Goal: Communication & Community: Participate in discussion

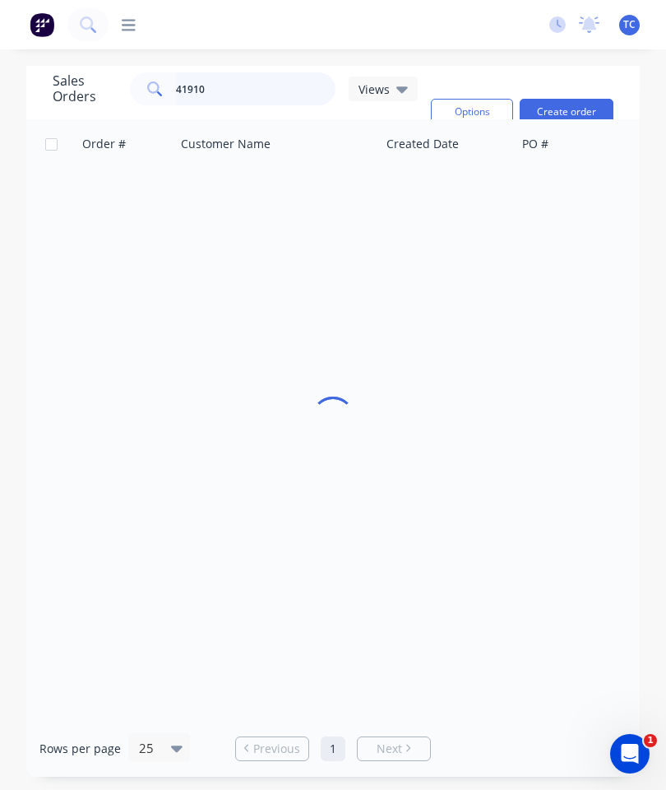
click at [253, 88] on input "41910" at bounding box center [256, 88] width 160 height 33
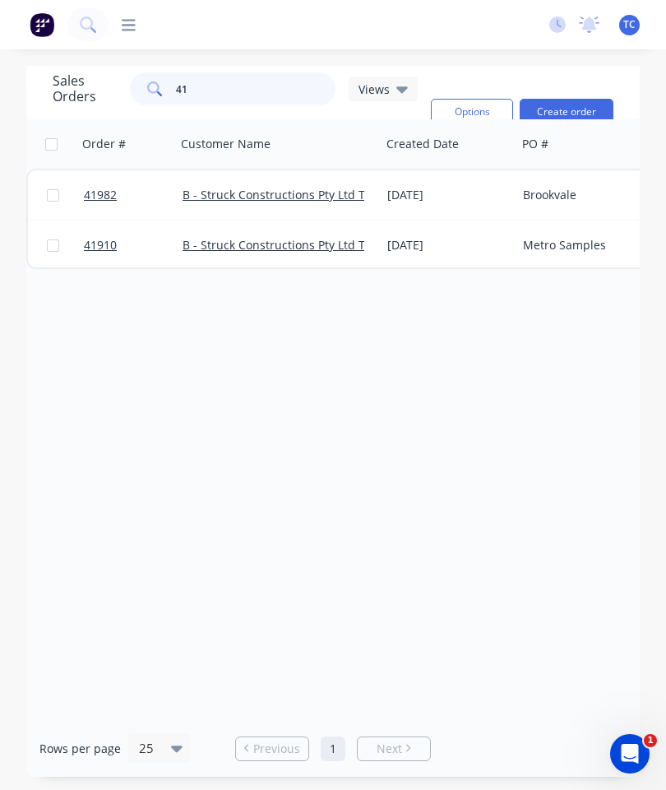
type input "4"
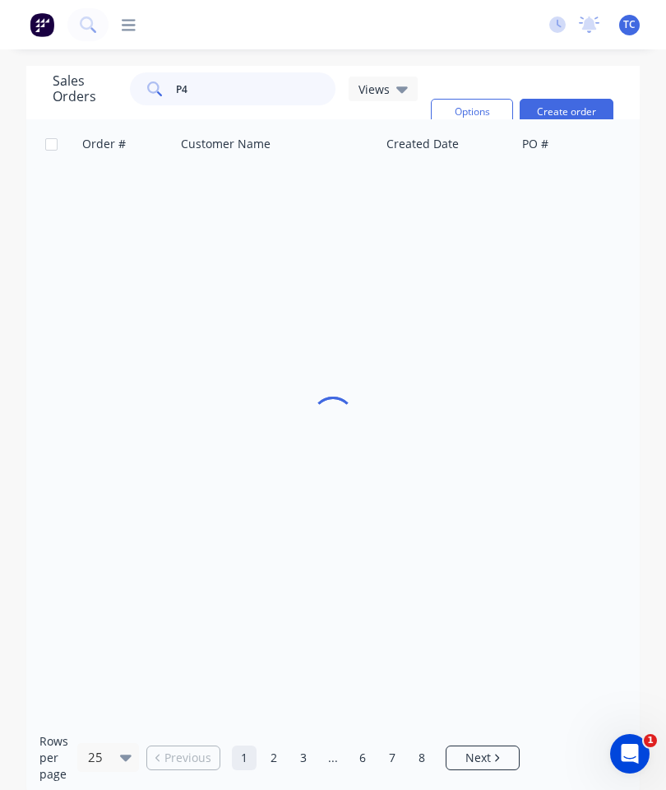
type input "P"
type input "41967"
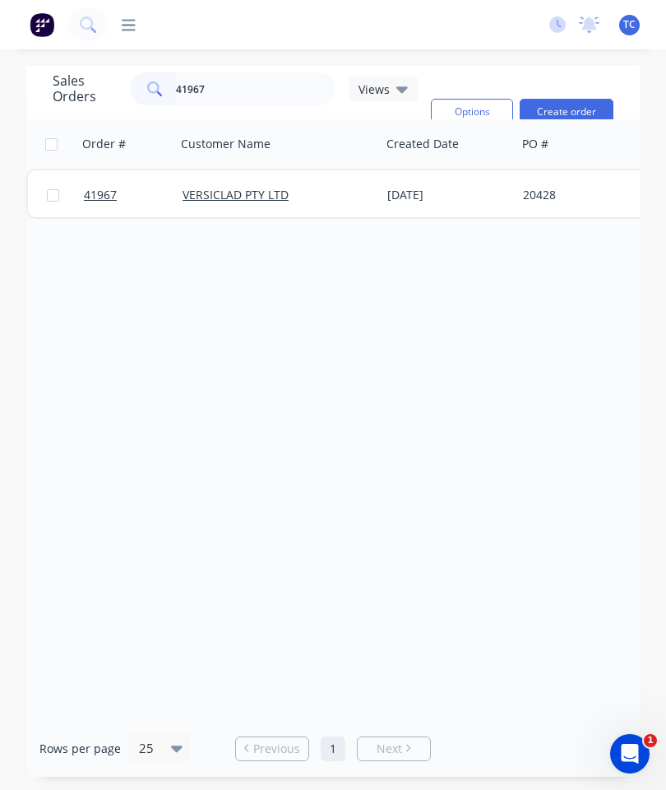
click at [97, 194] on span "41967" at bounding box center [100, 195] width 33 height 16
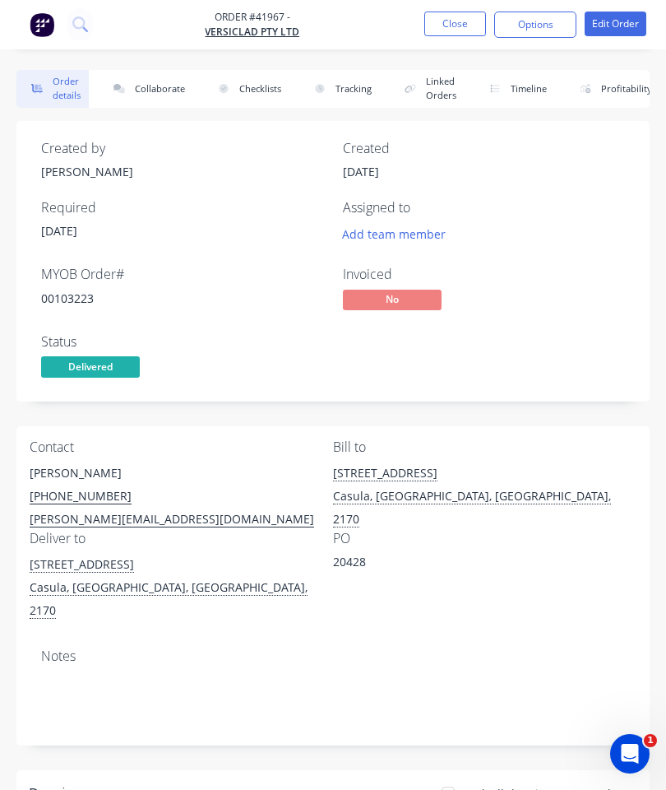
click at [155, 86] on button "Collaborate" at bounding box center [146, 89] width 95 height 38
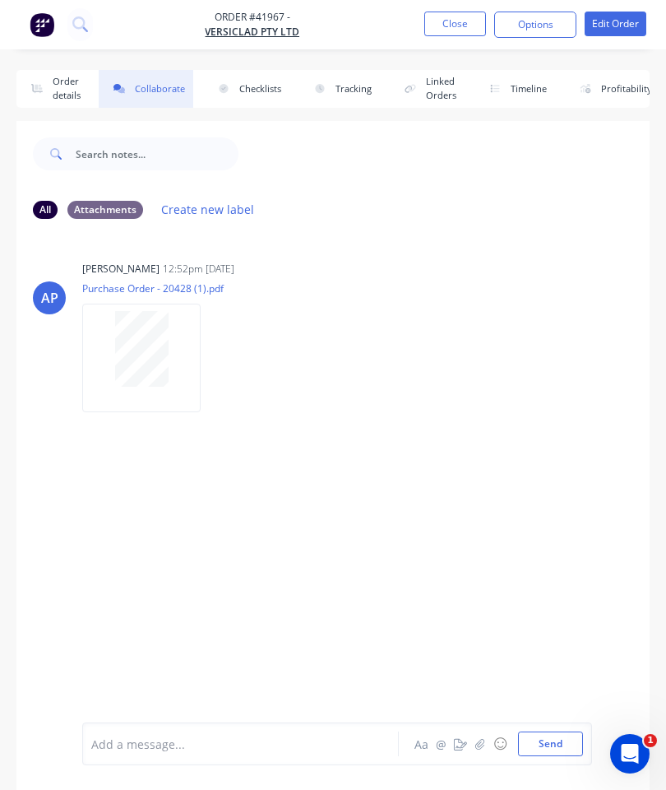
click at [472, 743] on button "button" at bounding box center [480, 744] width 20 height 20
click at [553, 736] on button "Send" at bounding box center [550, 743] width 65 height 25
click at [465, 33] on button "Close" at bounding box center [455, 24] width 62 height 25
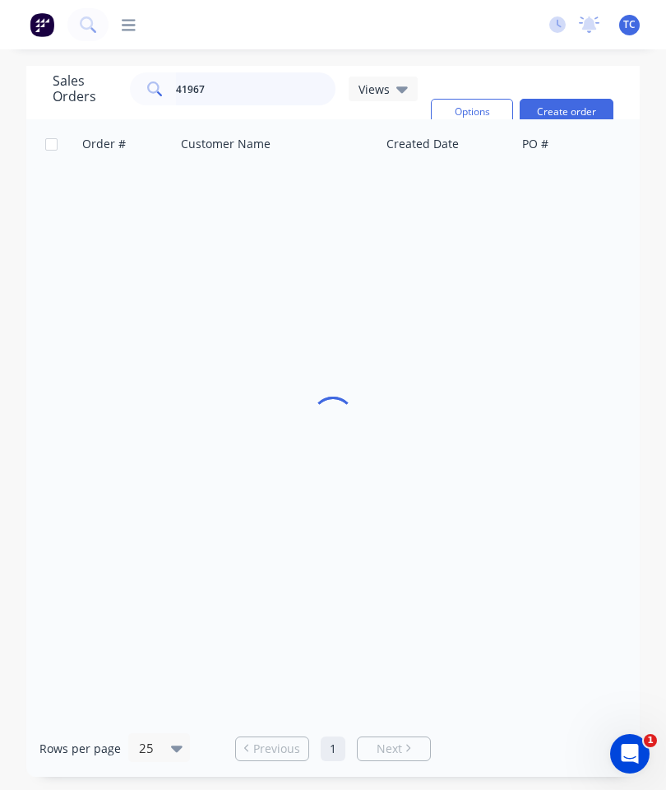
click at [287, 93] on input "41967" at bounding box center [256, 88] width 160 height 33
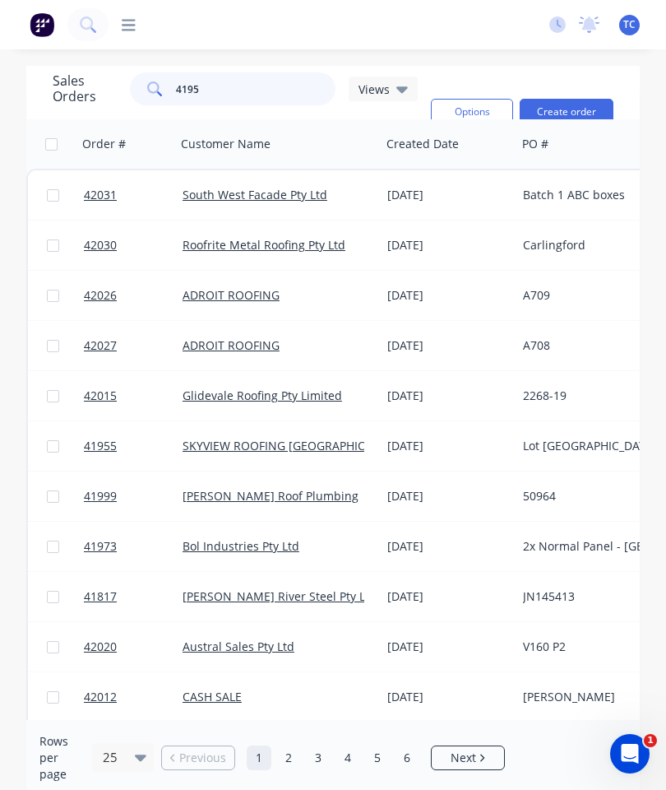
type input "41954"
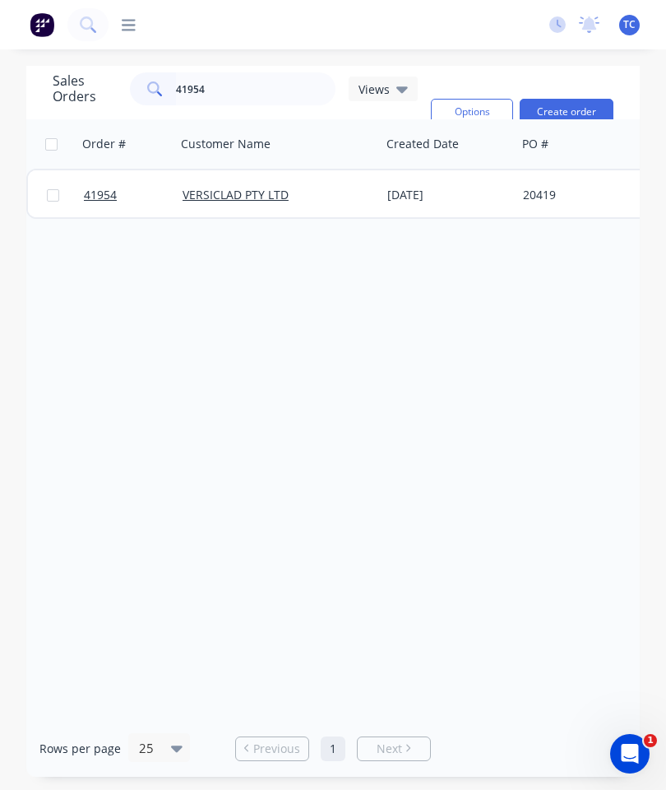
click at [96, 188] on span "41954" at bounding box center [100, 195] width 33 height 16
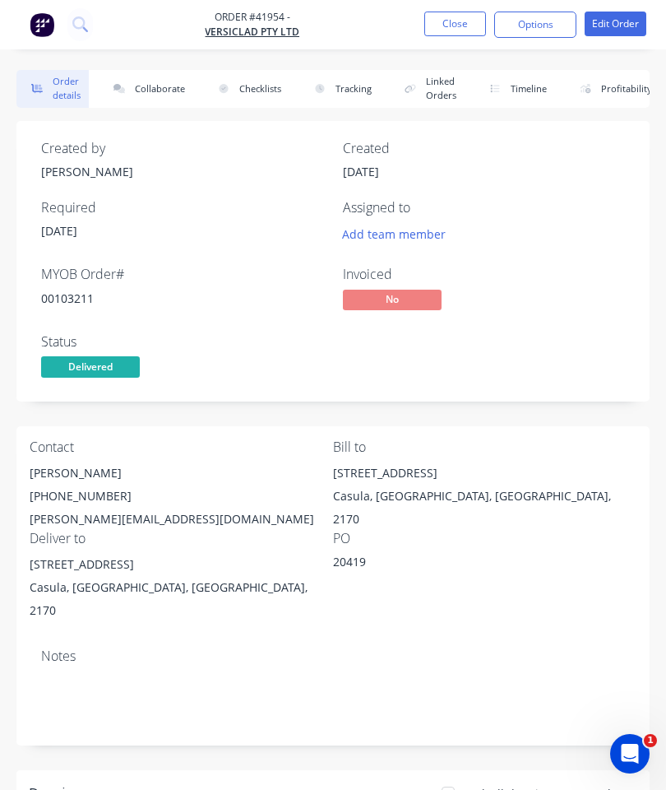
click at [147, 81] on button "Collaborate" at bounding box center [146, 89] width 95 height 38
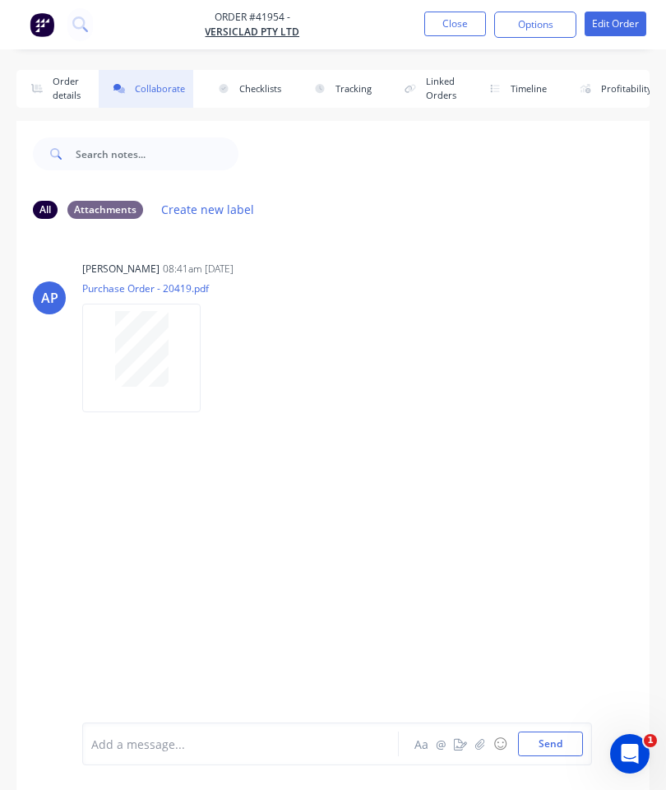
click at [478, 740] on icon "button" at bounding box center [480, 744] width 10 height 12
click at [556, 746] on button "Send" at bounding box center [550, 743] width 65 height 25
click at [462, 19] on button "Close" at bounding box center [455, 24] width 62 height 25
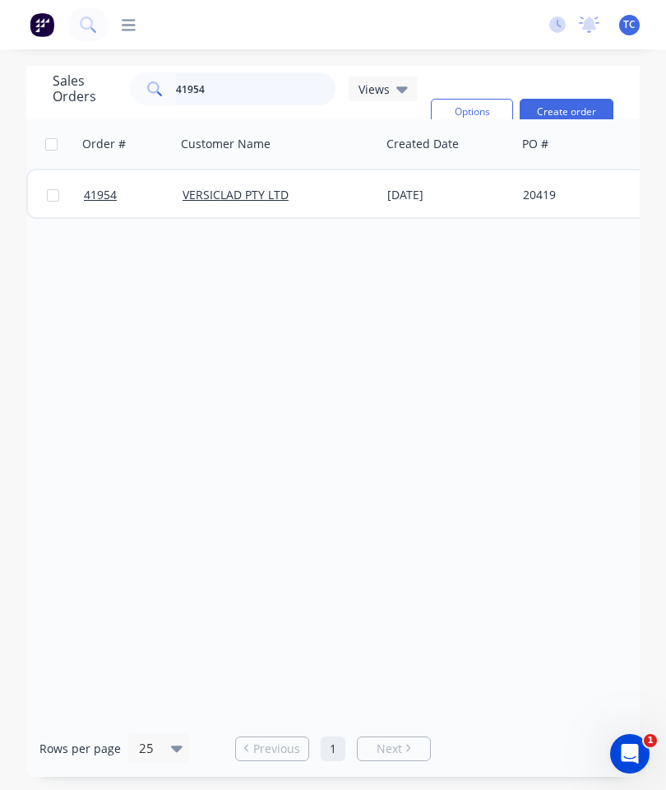
click at [250, 95] on input "41954" at bounding box center [256, 88] width 160 height 33
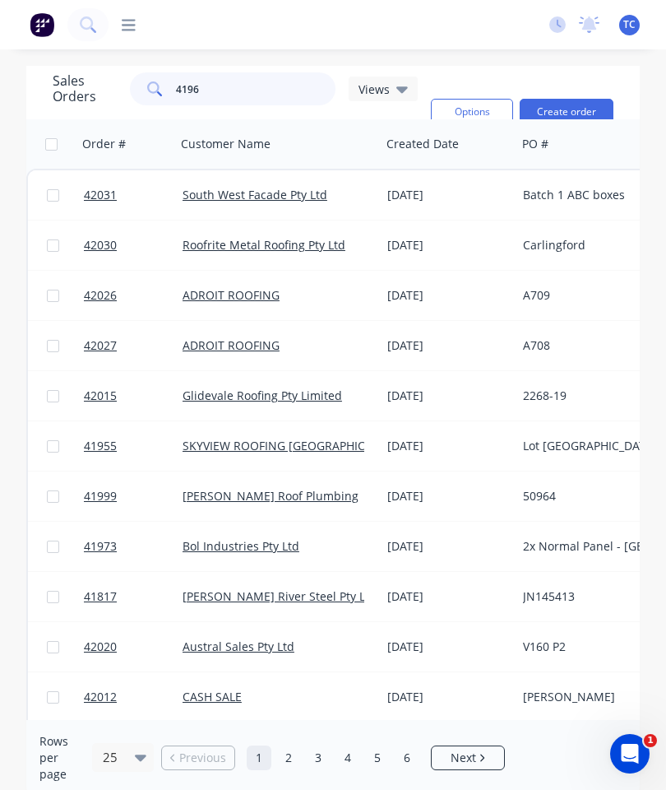
type input "41968"
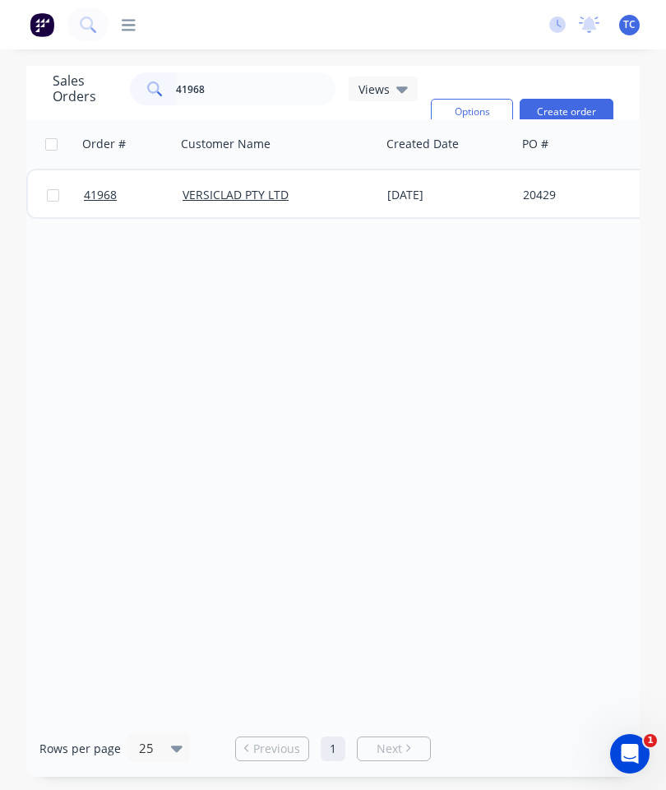
click at [102, 201] on span "41968" at bounding box center [100, 195] width 33 height 16
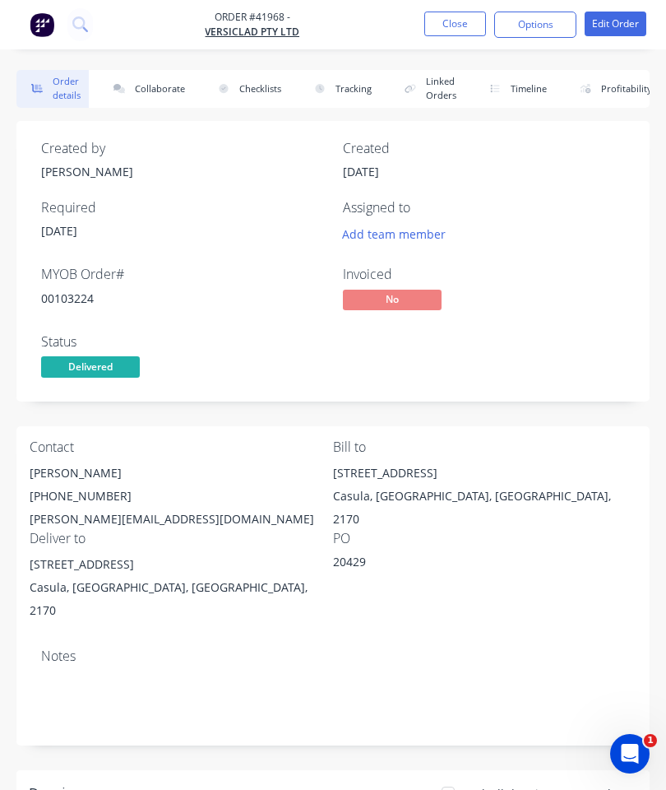
click at [163, 86] on button "Collaborate" at bounding box center [146, 89] width 95 height 38
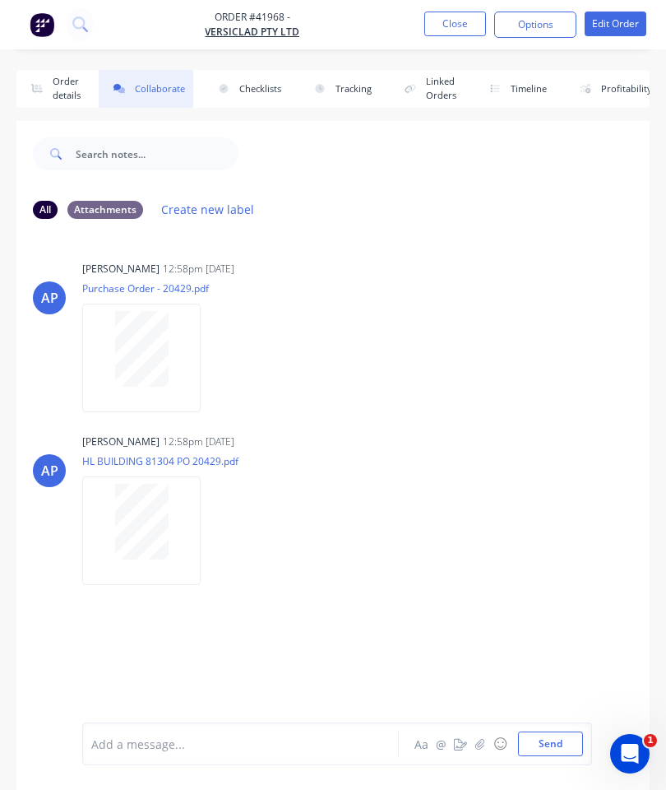
click at [484, 737] on button "button" at bounding box center [480, 744] width 20 height 20
click at [542, 733] on button "Send" at bounding box center [550, 743] width 65 height 25
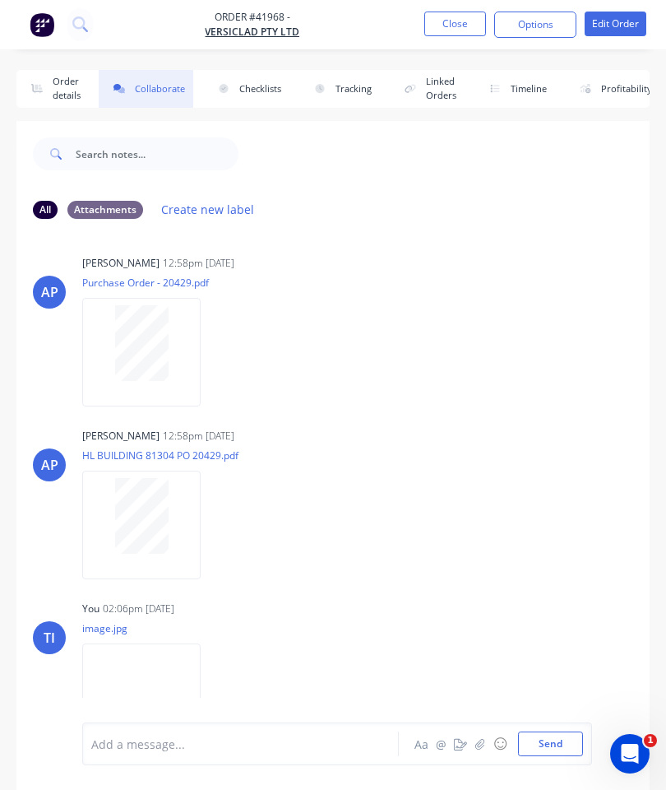
scroll to position [5, 0]
click at [449, 12] on button "Close" at bounding box center [455, 24] width 62 height 25
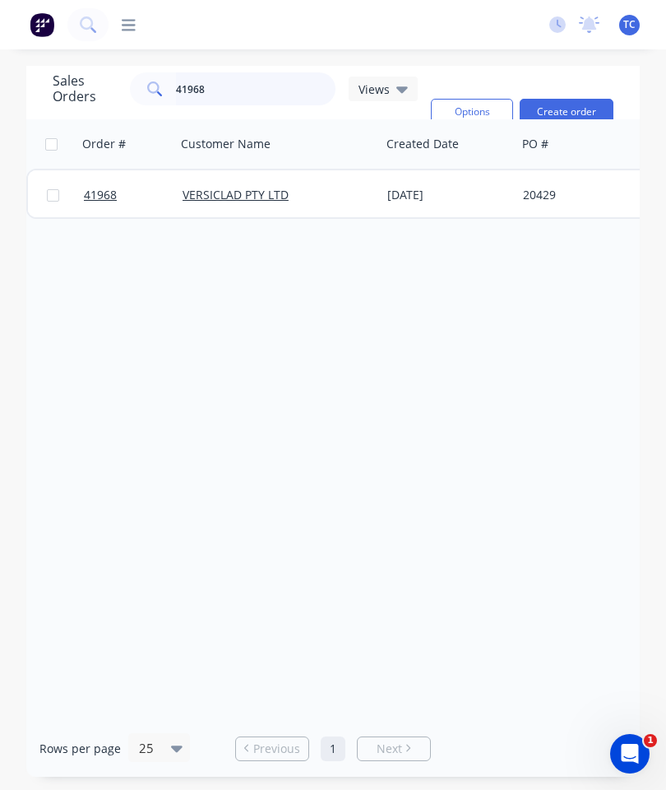
click at [235, 96] on input "41968" at bounding box center [256, 88] width 160 height 33
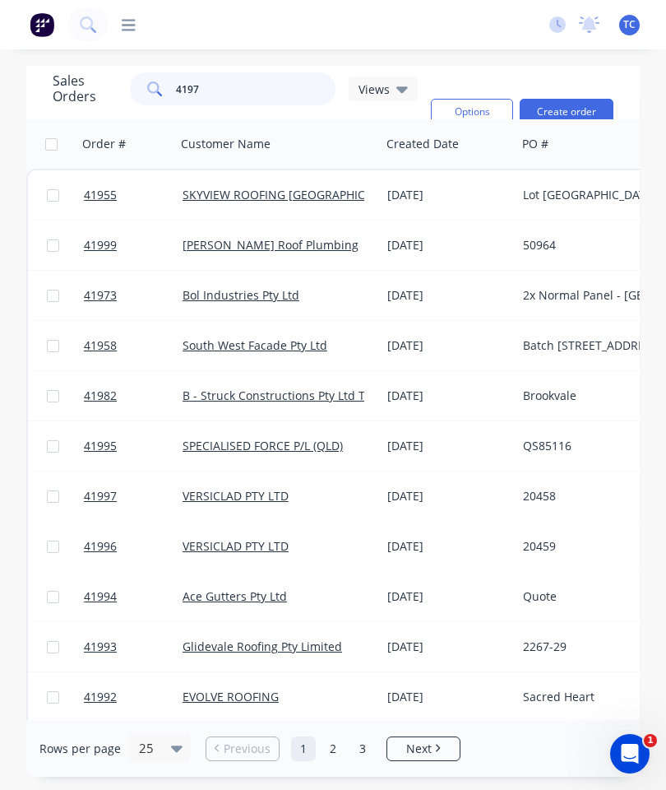
type input "41970"
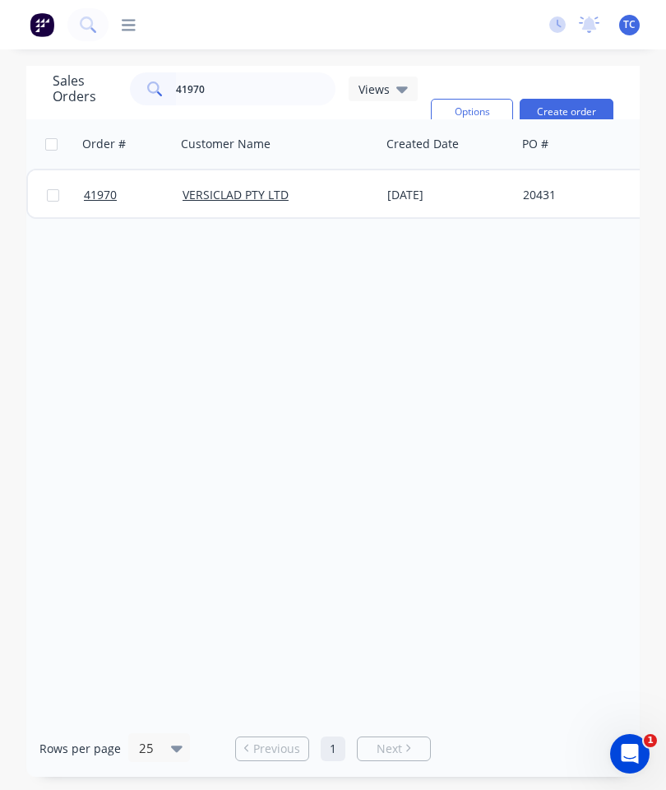
click at [98, 190] on span "41970" at bounding box center [100, 195] width 33 height 16
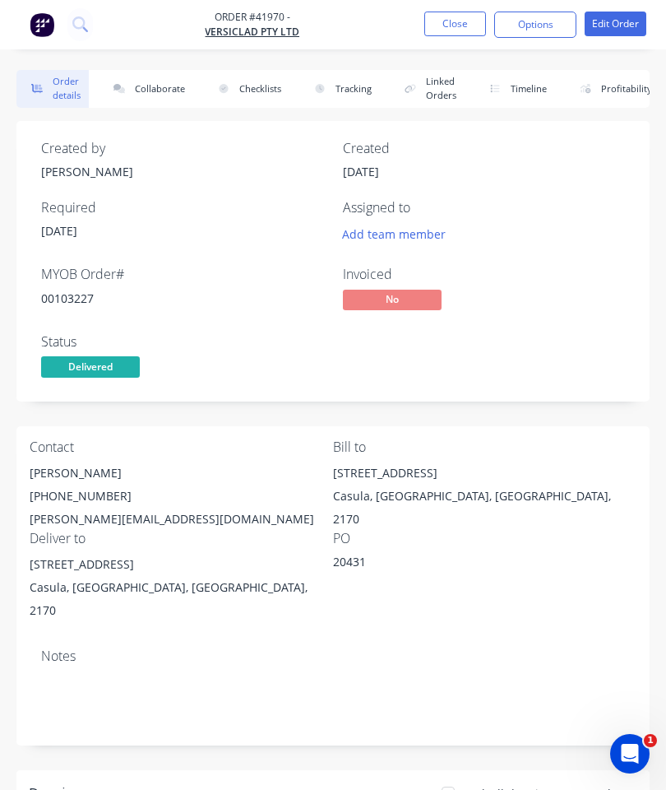
click at [156, 83] on button "Collaborate" at bounding box center [146, 89] width 95 height 38
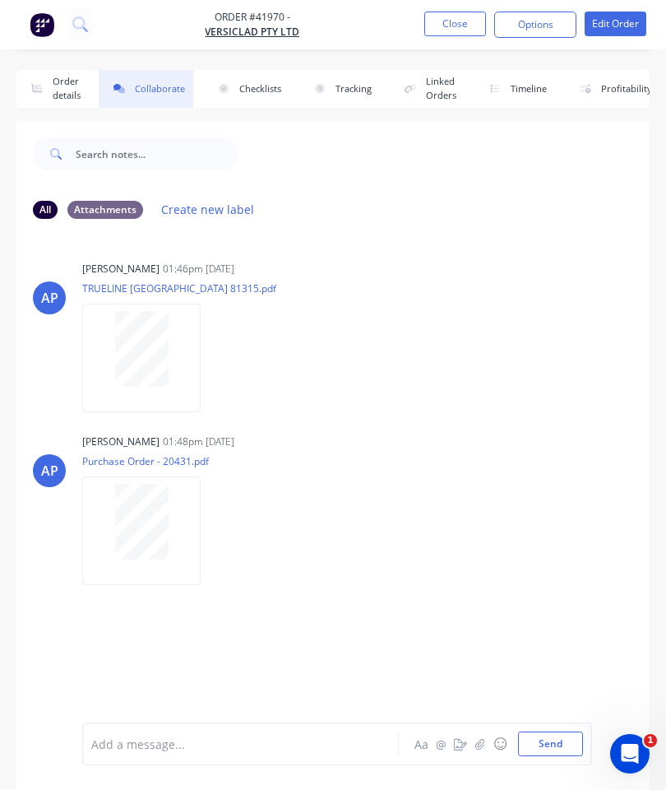
click at [475, 745] on button "button" at bounding box center [480, 744] width 20 height 20
click at [548, 746] on button "Send" at bounding box center [550, 743] width 65 height 25
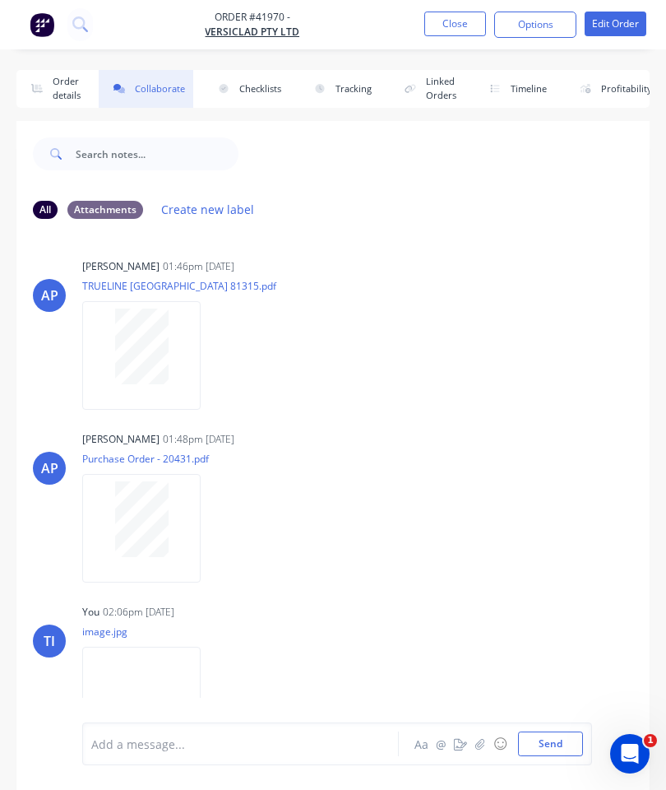
click at [452, 16] on button "Close" at bounding box center [455, 24] width 62 height 25
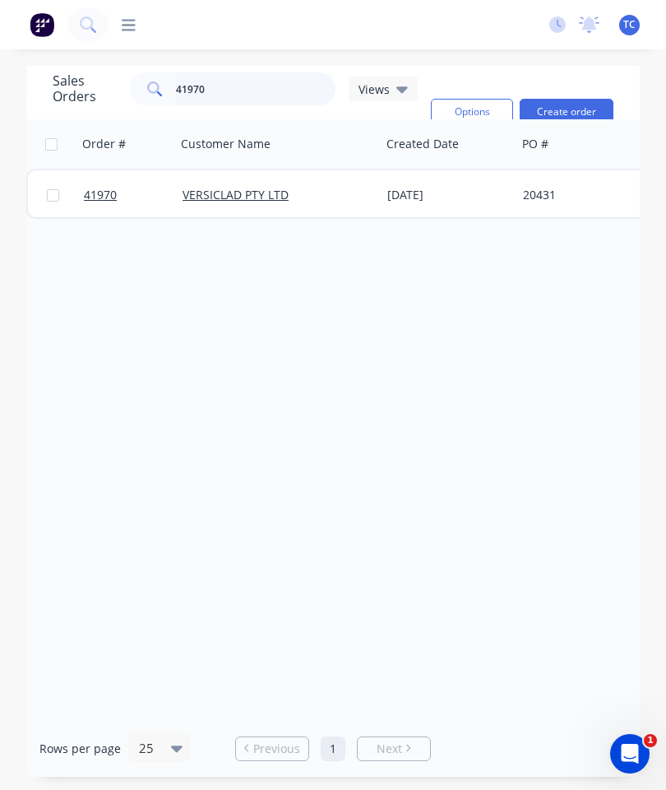
click at [288, 93] on input "41970" at bounding box center [256, 88] width 160 height 33
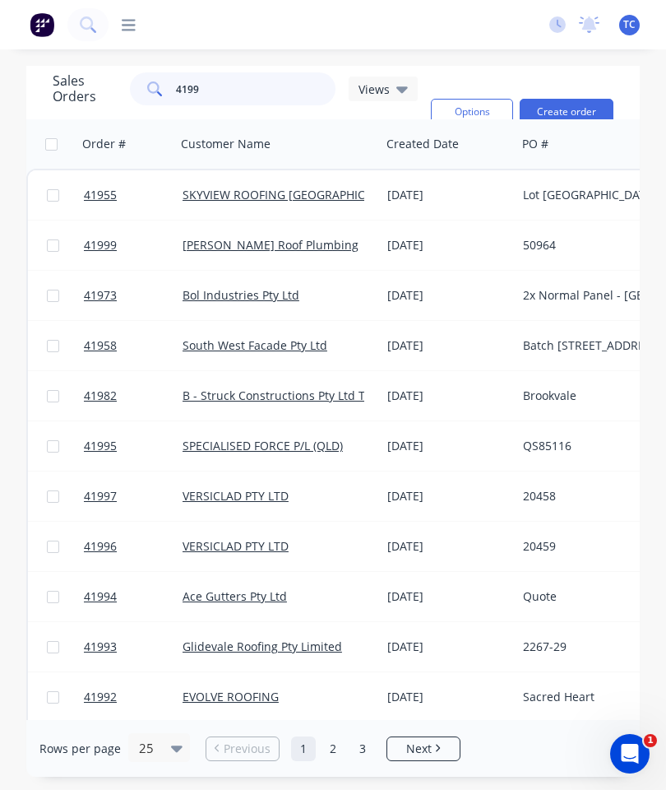
type input "41990"
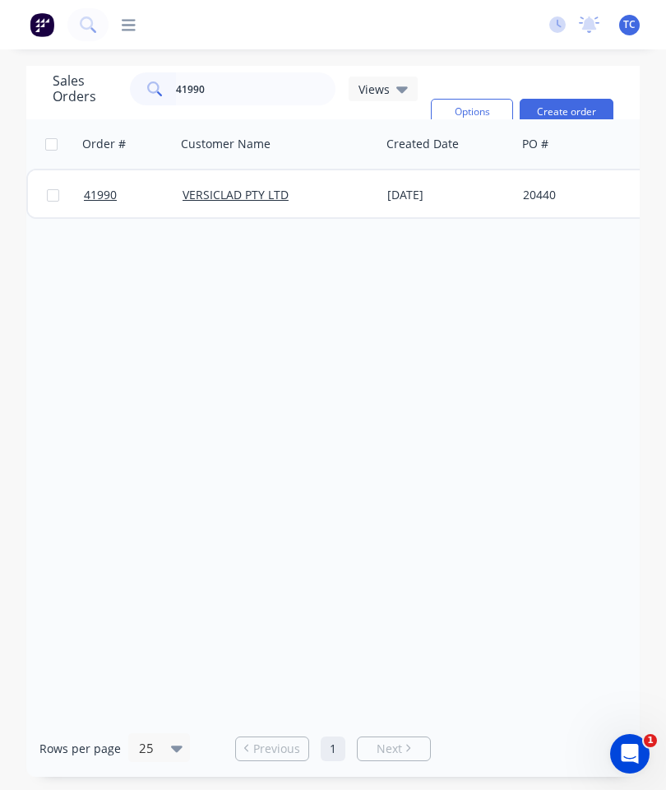
click at [107, 190] on span "41990" at bounding box center [100, 195] width 33 height 16
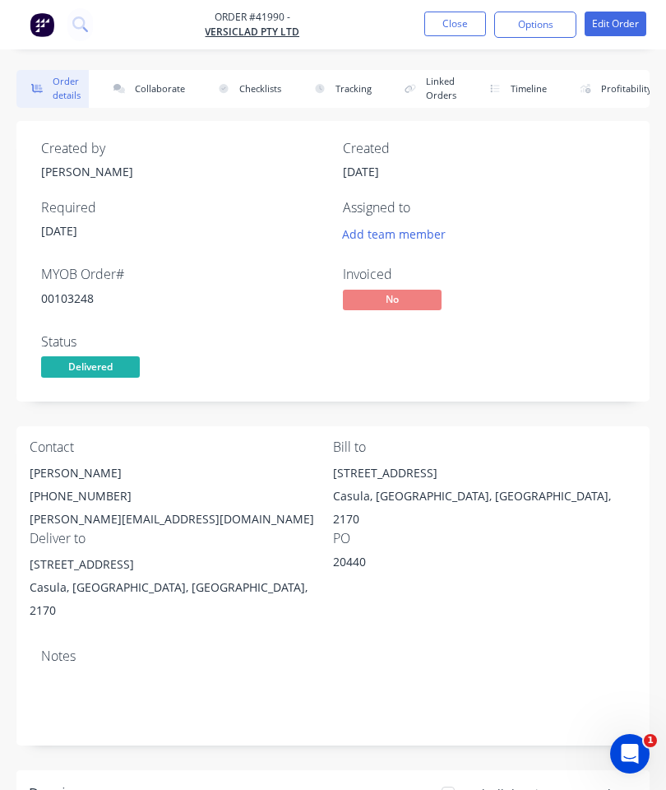
click at [167, 94] on button "Collaborate" at bounding box center [146, 89] width 95 height 38
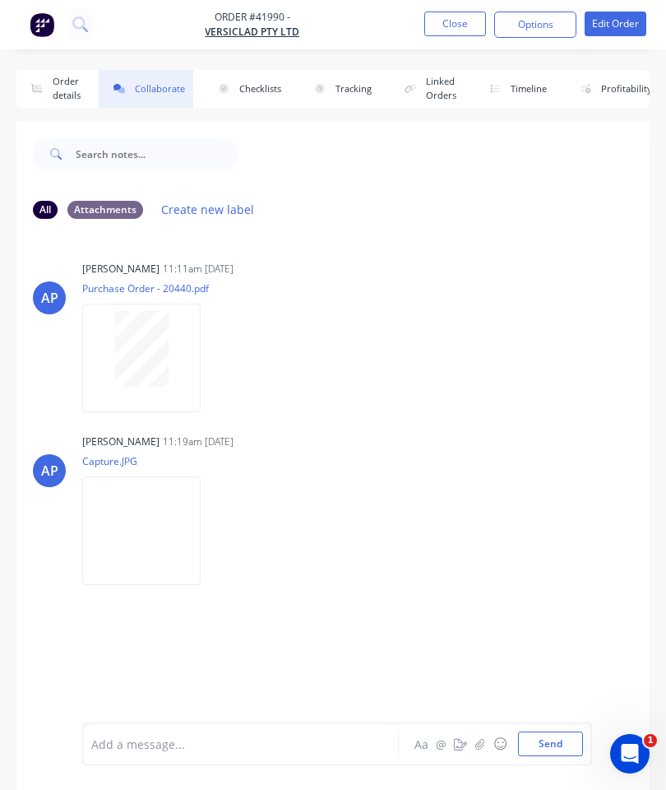
click at [476, 743] on icon "button" at bounding box center [480, 744] width 10 height 12
click at [550, 734] on button "Send" at bounding box center [550, 743] width 65 height 25
click at [460, 25] on button "Close" at bounding box center [455, 24] width 62 height 25
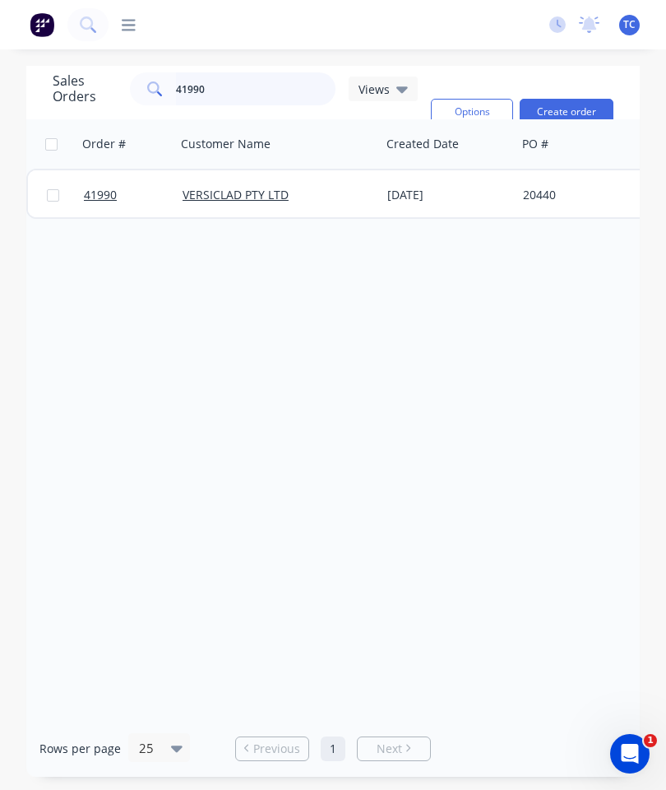
click at [257, 96] on input "41990" at bounding box center [256, 88] width 160 height 33
type input "41991"
click at [97, 200] on span "41991" at bounding box center [100, 195] width 33 height 16
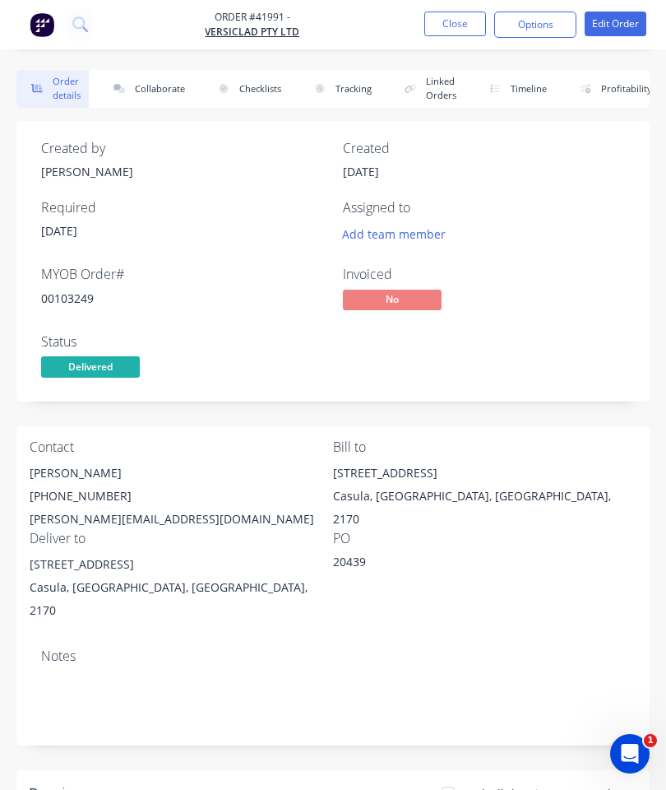
click at [160, 92] on button "Collaborate" at bounding box center [146, 89] width 95 height 38
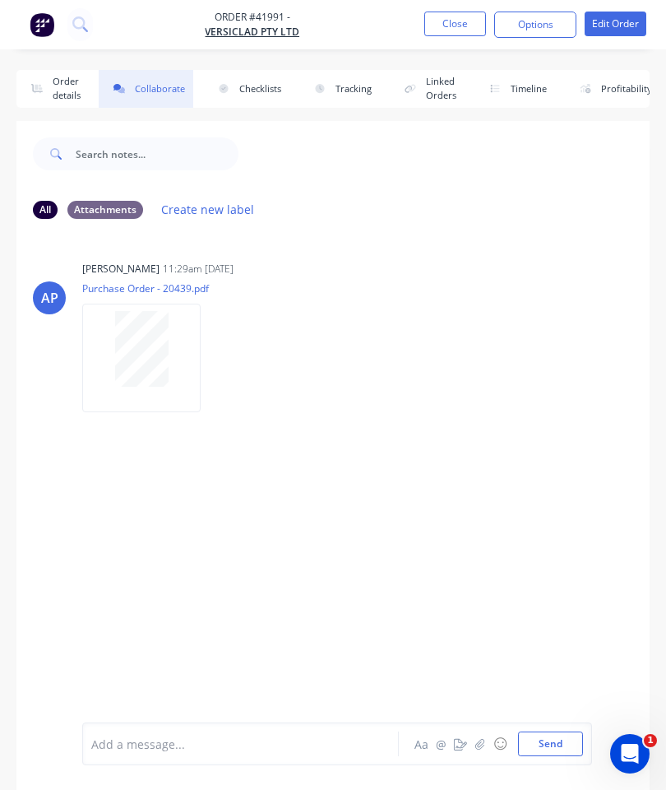
click at [479, 744] on icon "button" at bounding box center [480, 744] width 10 height 12
click at [557, 731] on button "Send" at bounding box center [550, 743] width 65 height 25
click at [463, 35] on button "Close" at bounding box center [455, 24] width 62 height 25
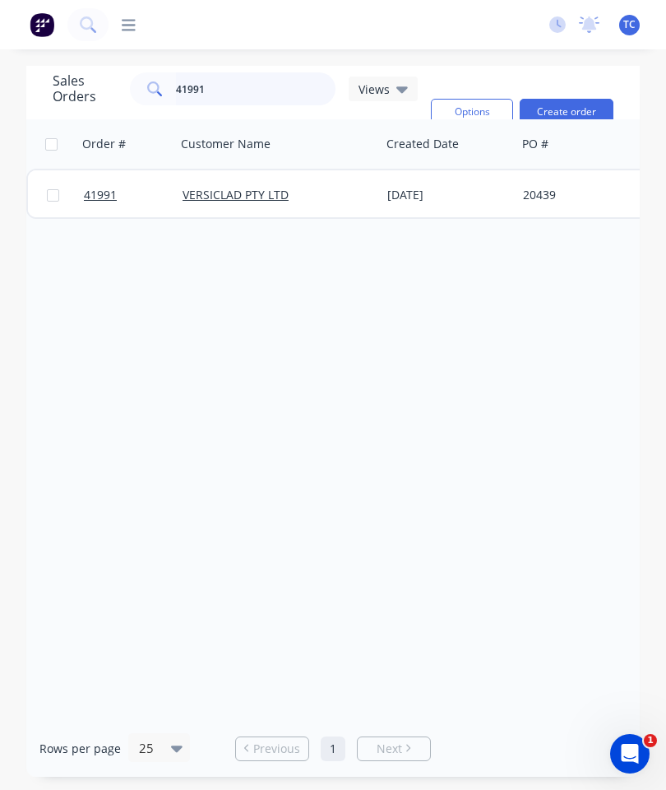
click at [257, 85] on input "41991" at bounding box center [256, 88] width 160 height 33
type input "41996"
click at [109, 193] on span "41996" at bounding box center [100, 195] width 33 height 16
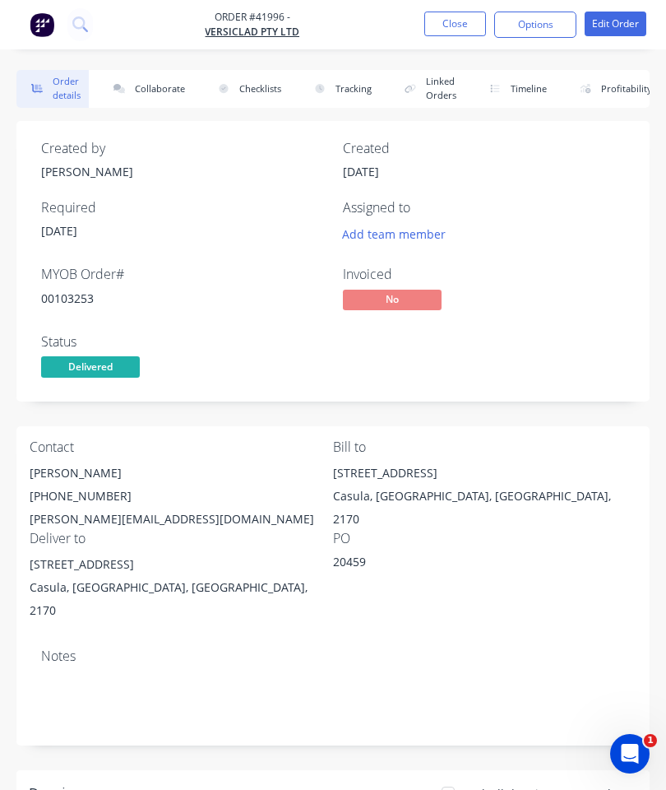
click at [164, 99] on button "Collaborate" at bounding box center [146, 89] width 95 height 38
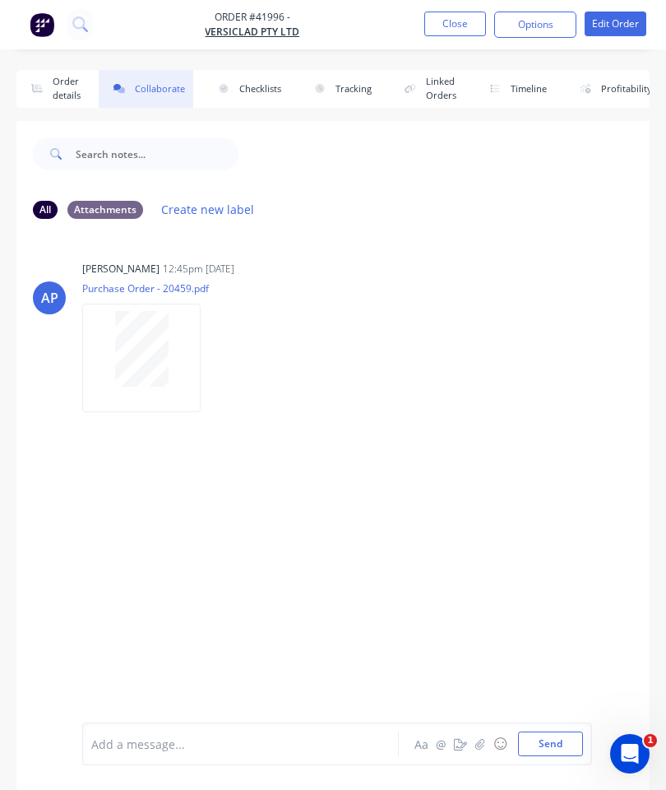
click at [481, 749] on icon "button" at bounding box center [480, 744] width 10 height 12
click at [550, 743] on button "Send" at bounding box center [550, 743] width 65 height 25
click at [452, 35] on button "Close" at bounding box center [455, 24] width 62 height 25
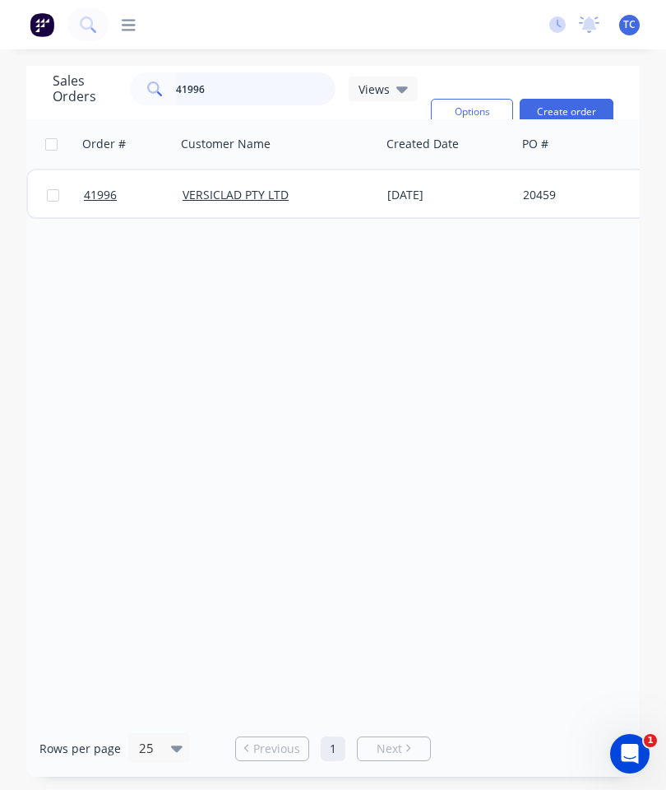
click at [272, 102] on input "41996" at bounding box center [256, 88] width 160 height 33
type input "41997"
click at [96, 197] on span "41997" at bounding box center [100, 195] width 33 height 16
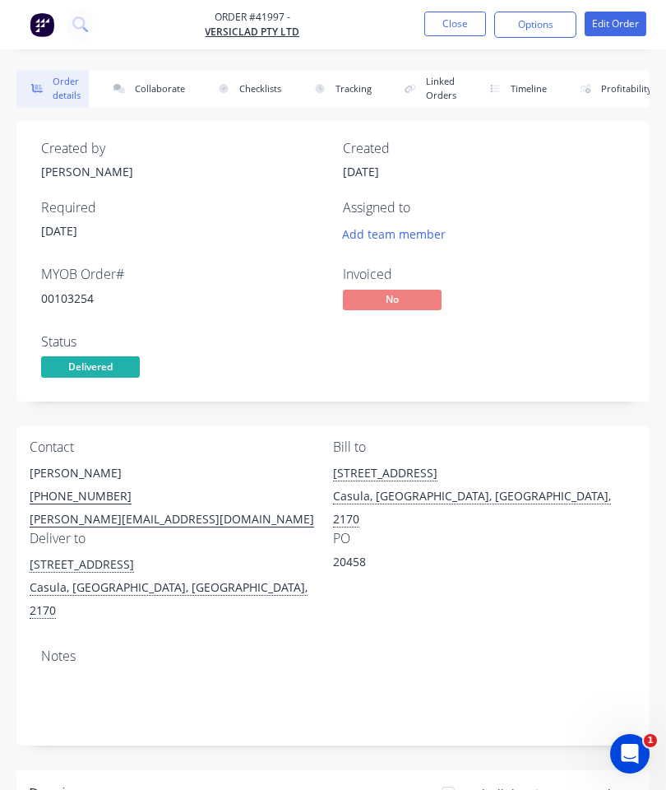
click at [164, 85] on button "Collaborate" at bounding box center [146, 89] width 95 height 38
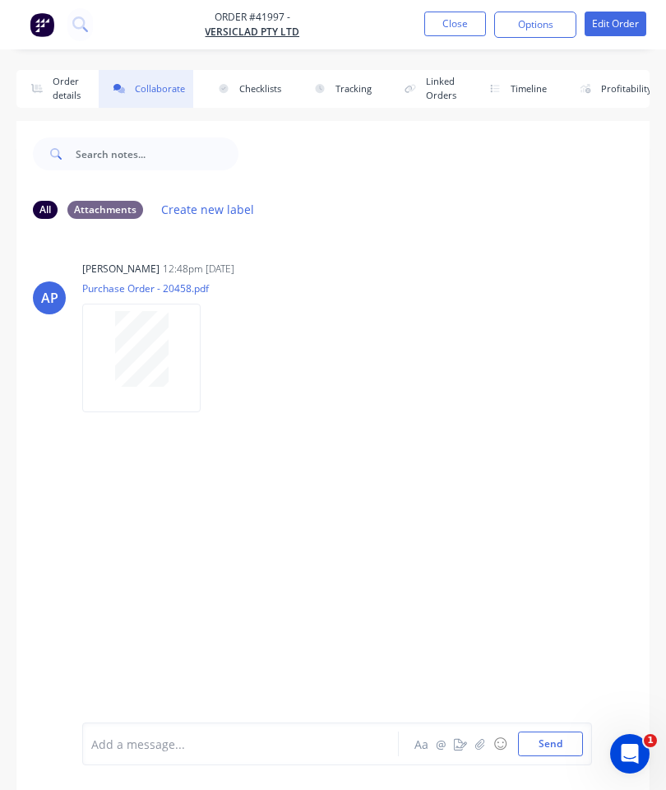
click at [500, 737] on button "☺" at bounding box center [500, 744] width 20 height 20
click at [486, 737] on button "button" at bounding box center [480, 744] width 20 height 20
click at [538, 736] on button "Send" at bounding box center [550, 743] width 65 height 25
click at [460, 30] on button "Close" at bounding box center [455, 24] width 62 height 25
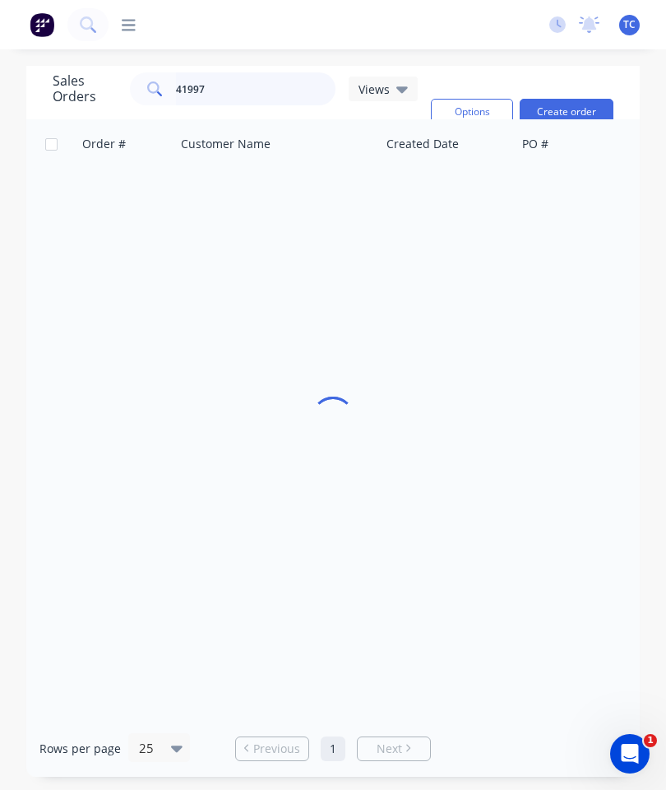
click at [308, 91] on input "41997" at bounding box center [256, 88] width 160 height 33
type input "41937"
click at [106, 193] on span "41937" at bounding box center [100, 195] width 33 height 16
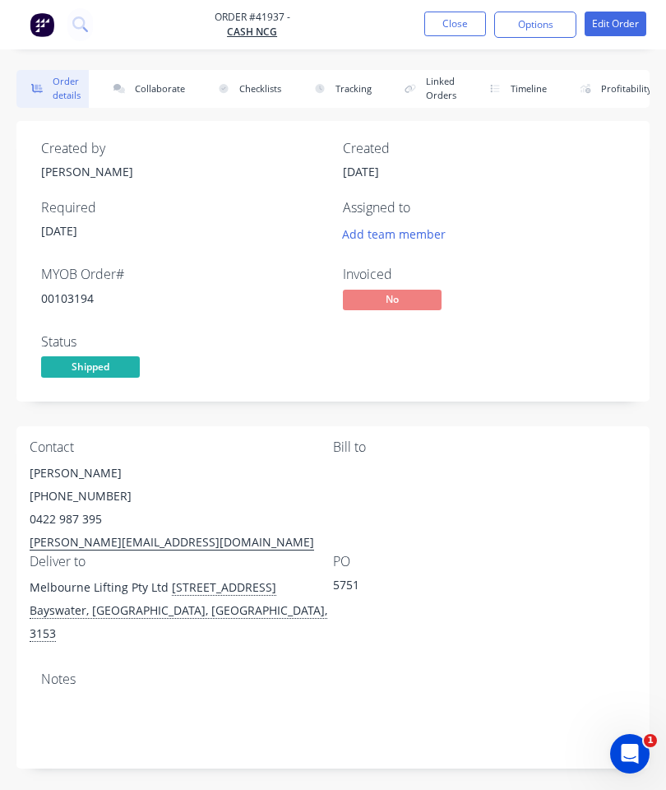
click at [160, 89] on button "Collaborate" at bounding box center [146, 89] width 95 height 38
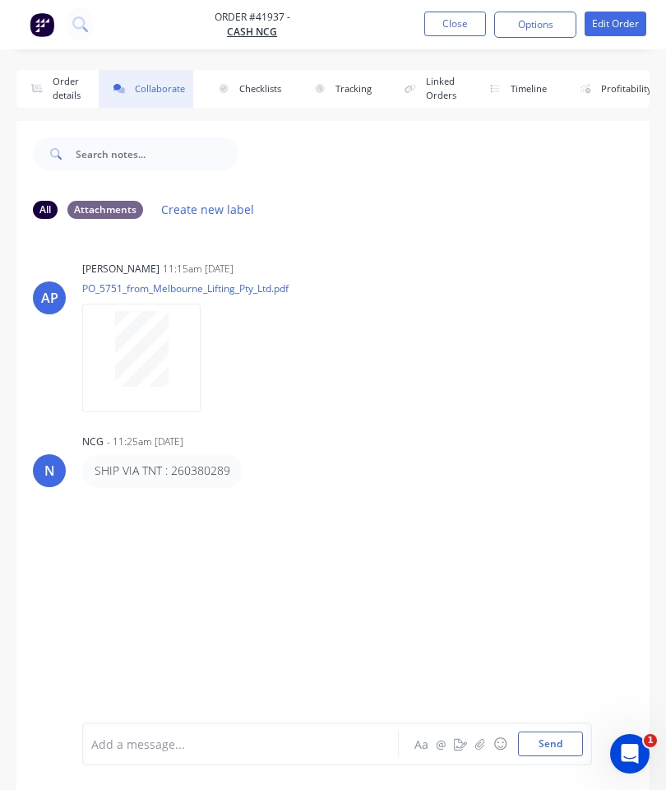
click at [475, 741] on button "button" at bounding box center [480, 744] width 20 height 20
click at [540, 740] on button "Send" at bounding box center [550, 743] width 65 height 25
click at [444, 14] on button "Close" at bounding box center [455, 24] width 62 height 25
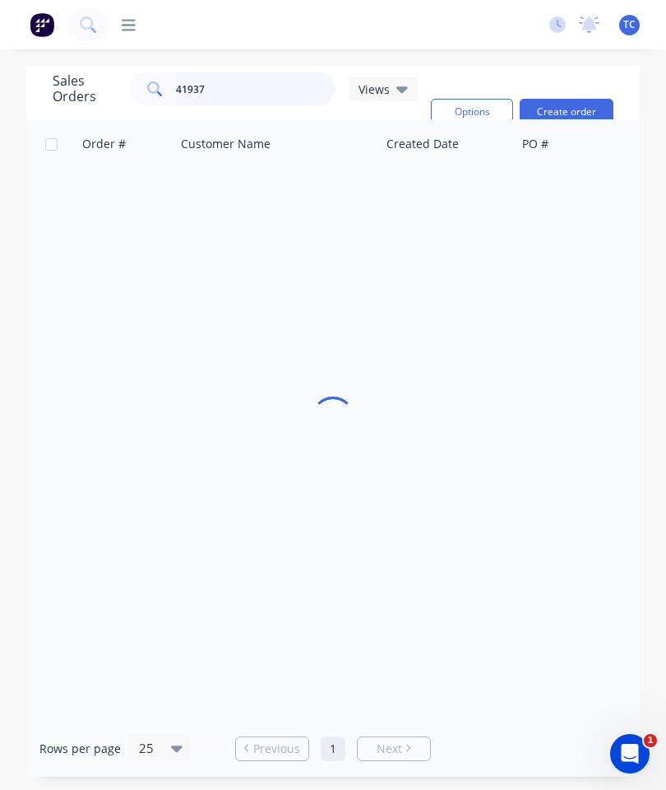
click at [271, 88] on input "41937" at bounding box center [256, 88] width 160 height 33
type input "41926"
click at [108, 197] on span "41926" at bounding box center [100, 195] width 33 height 16
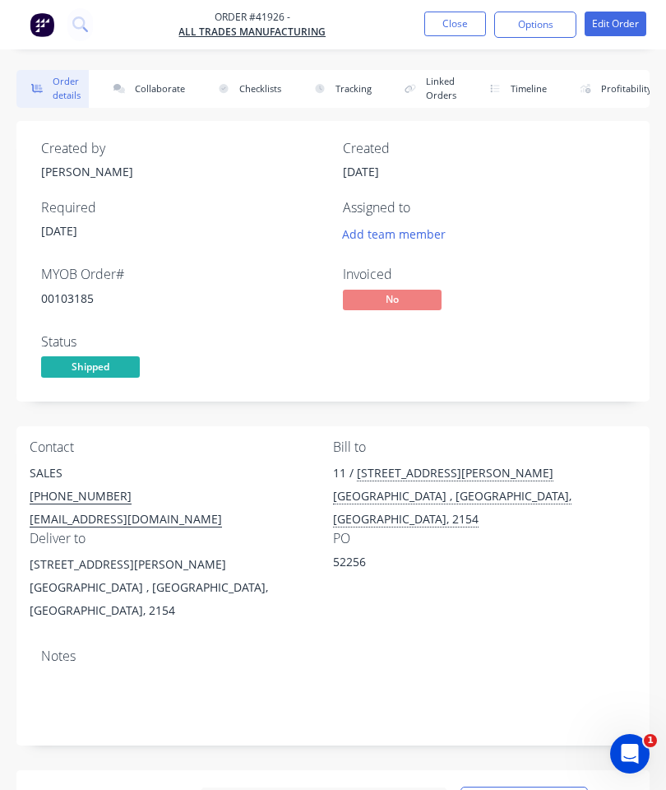
click at [160, 86] on button "Collaborate" at bounding box center [146, 89] width 95 height 38
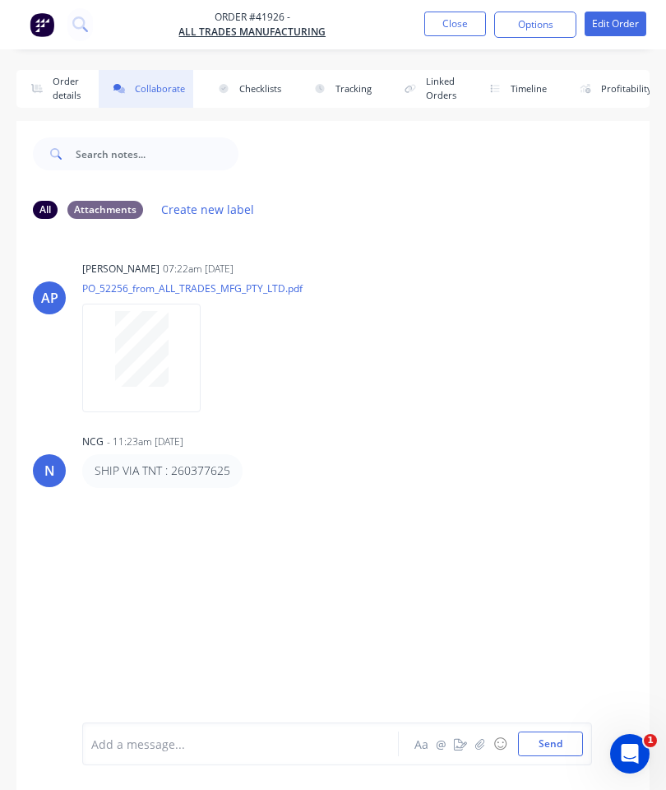
click at [487, 743] on button "button" at bounding box center [480, 744] width 20 height 20
click at [541, 744] on button "Send" at bounding box center [550, 743] width 65 height 25
click at [446, 35] on button "Close" at bounding box center [455, 24] width 62 height 25
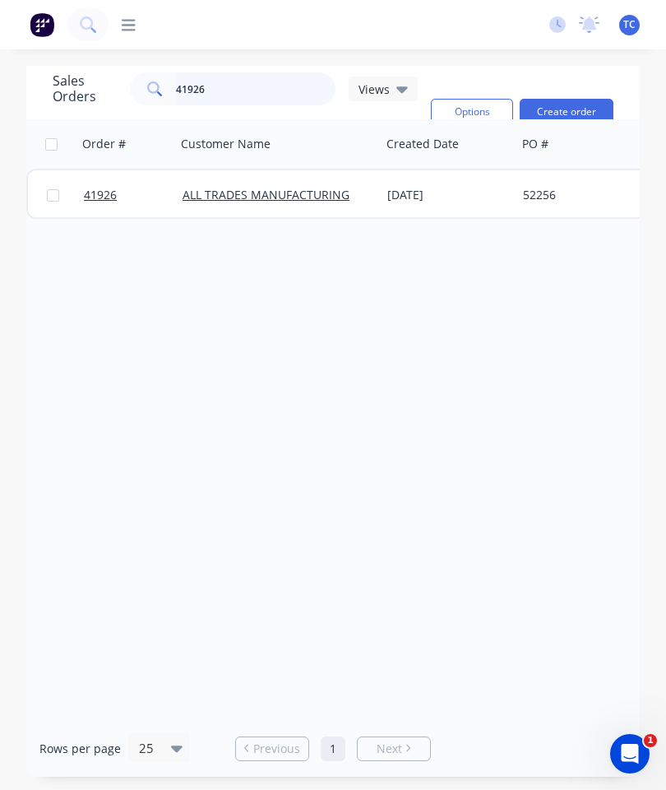
click at [260, 90] on input "41926" at bounding box center [256, 88] width 160 height 33
type input "41942"
click at [104, 192] on span "41942" at bounding box center [100, 195] width 33 height 16
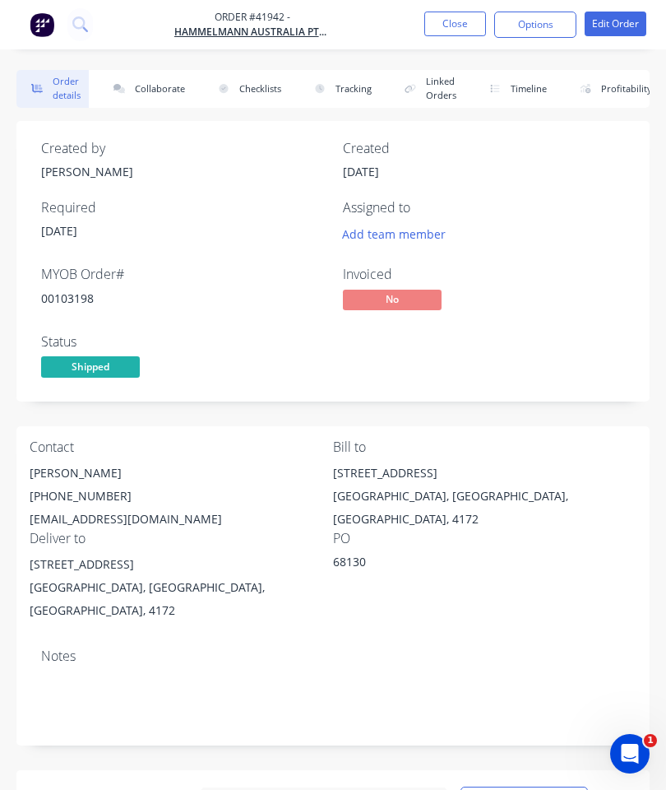
click at [155, 86] on button "Collaborate" at bounding box center [146, 89] width 95 height 38
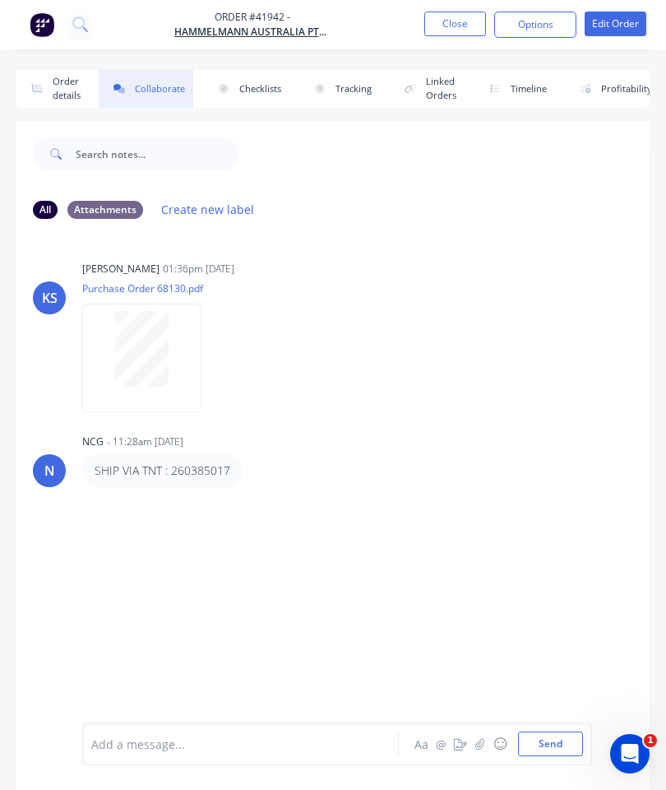
click at [479, 742] on icon "button" at bounding box center [479, 743] width 9 height 11
click at [557, 734] on button "Send" at bounding box center [550, 743] width 65 height 25
click at [450, 35] on button "Close" at bounding box center [455, 24] width 62 height 25
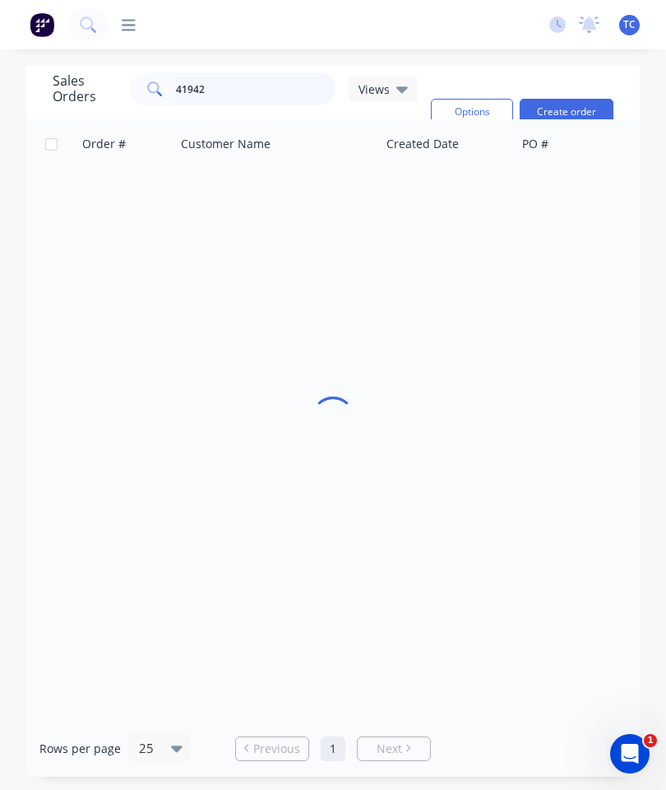
click at [276, 87] on input "41942" at bounding box center [256, 88] width 160 height 33
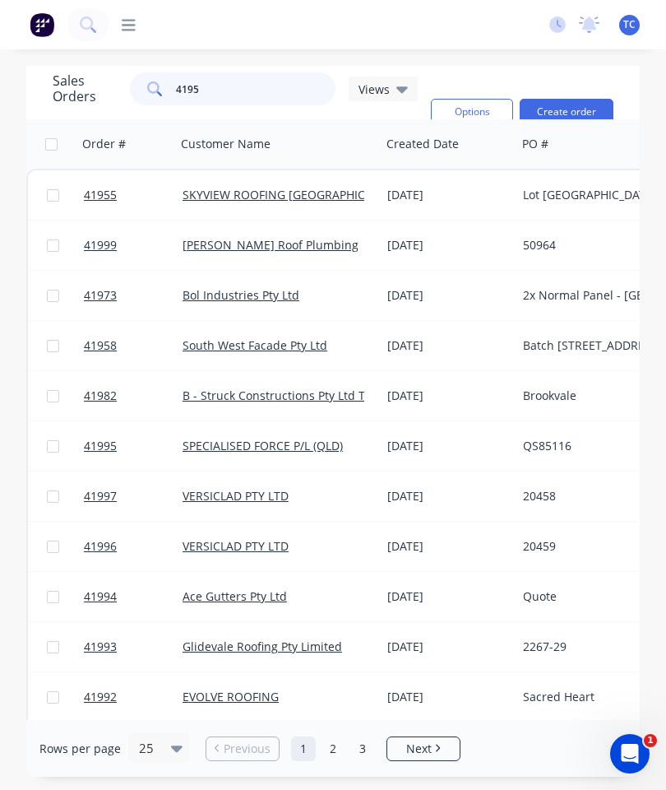
type input "41950"
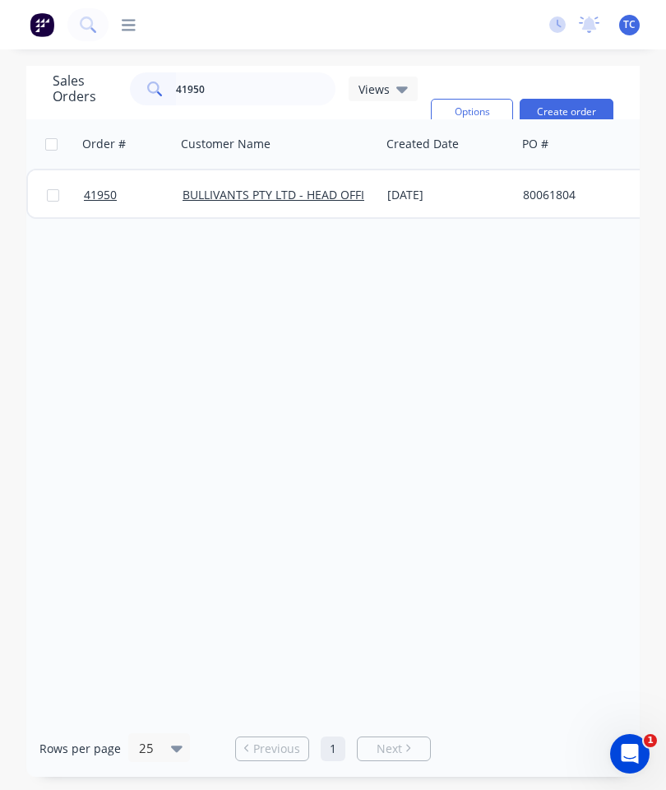
click at [101, 196] on span "41950" at bounding box center [100, 195] width 33 height 16
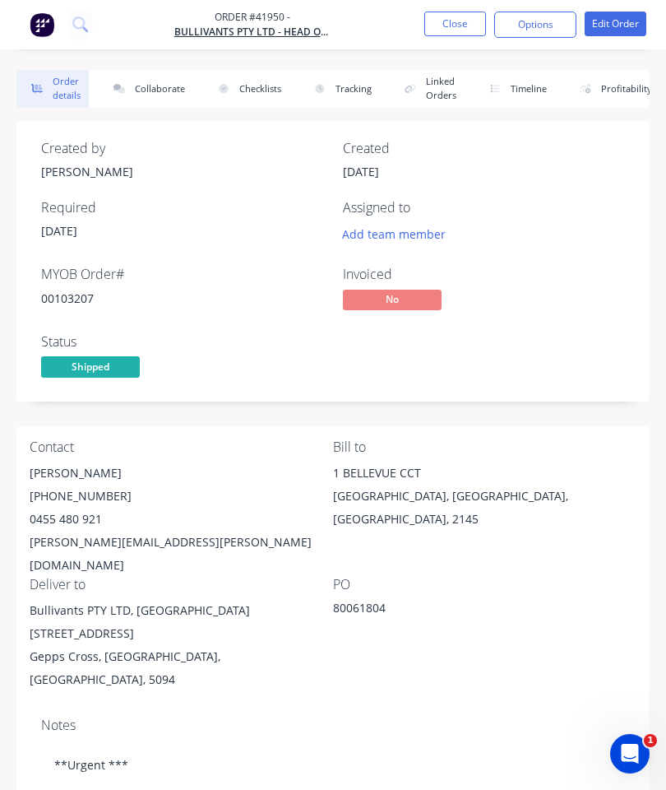
click at [164, 95] on button "Collaborate" at bounding box center [146, 89] width 95 height 38
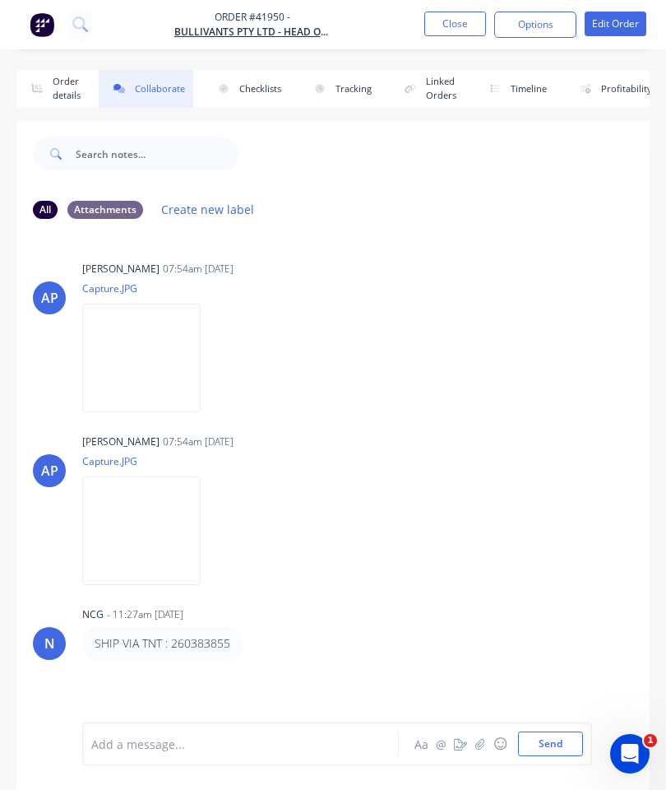
click at [475, 745] on button "button" at bounding box center [480, 744] width 20 height 20
click at [566, 743] on button "Send" at bounding box center [550, 743] width 65 height 25
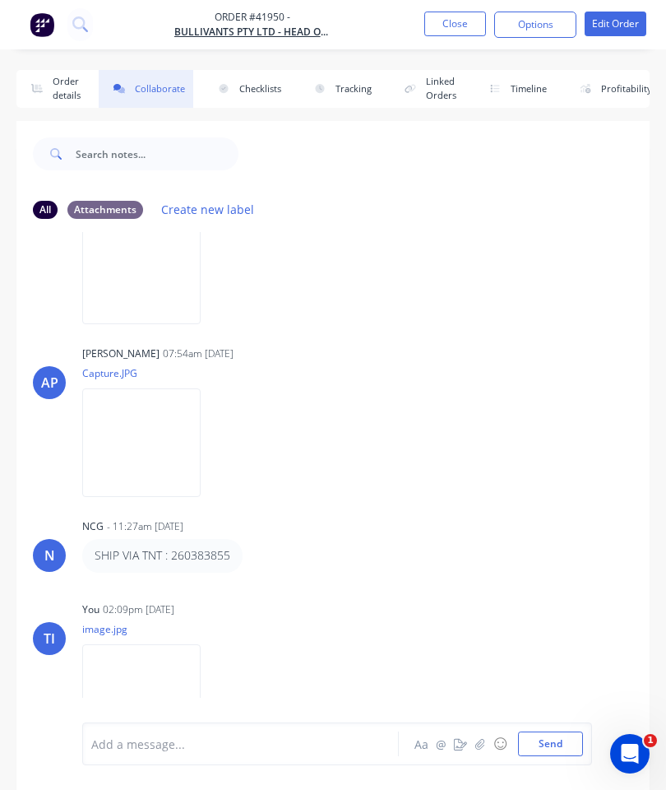
scroll to position [86, 0]
click at [455, 15] on button "Close" at bounding box center [455, 24] width 62 height 25
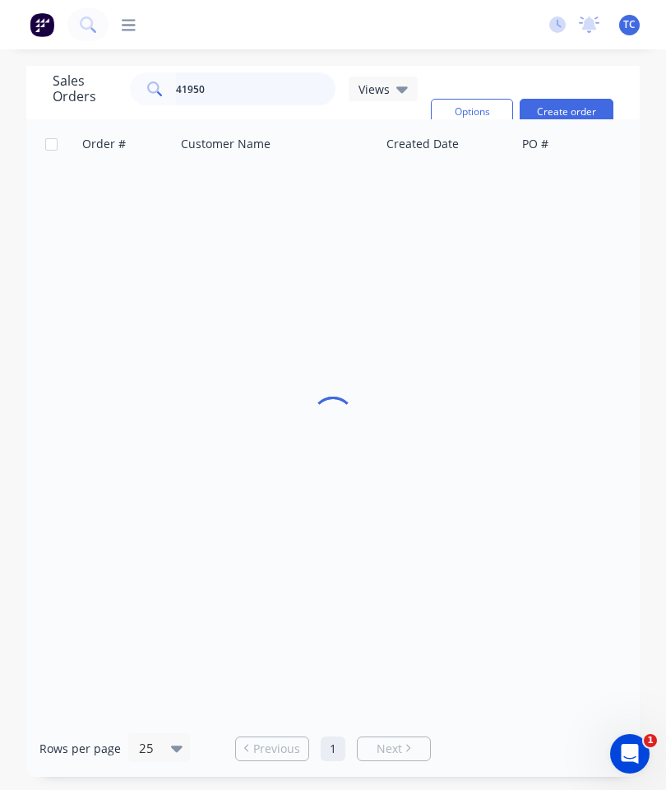
click at [272, 86] on input "41950" at bounding box center [256, 88] width 160 height 33
type input "41923"
click at [92, 194] on span "41923" at bounding box center [100, 195] width 33 height 16
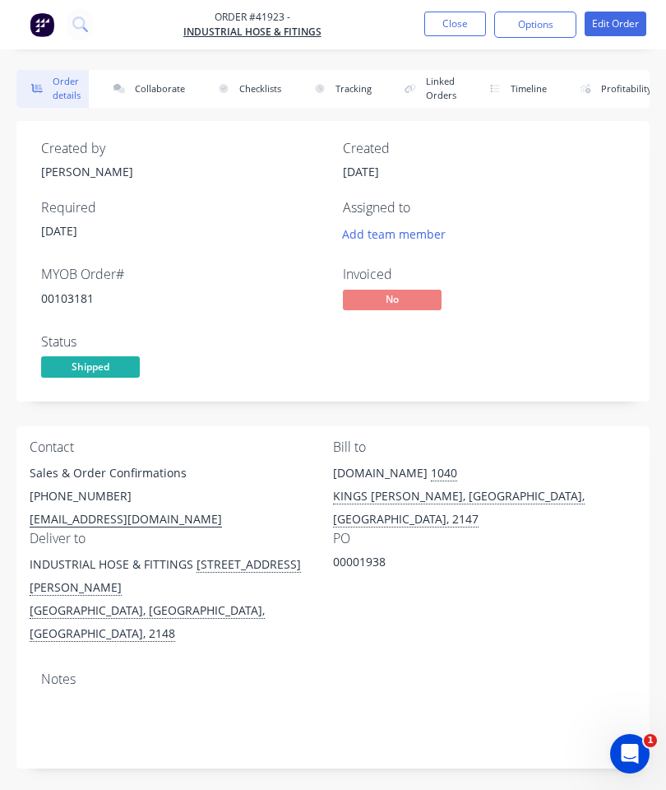
click at [162, 87] on button "Collaborate" at bounding box center [146, 89] width 95 height 38
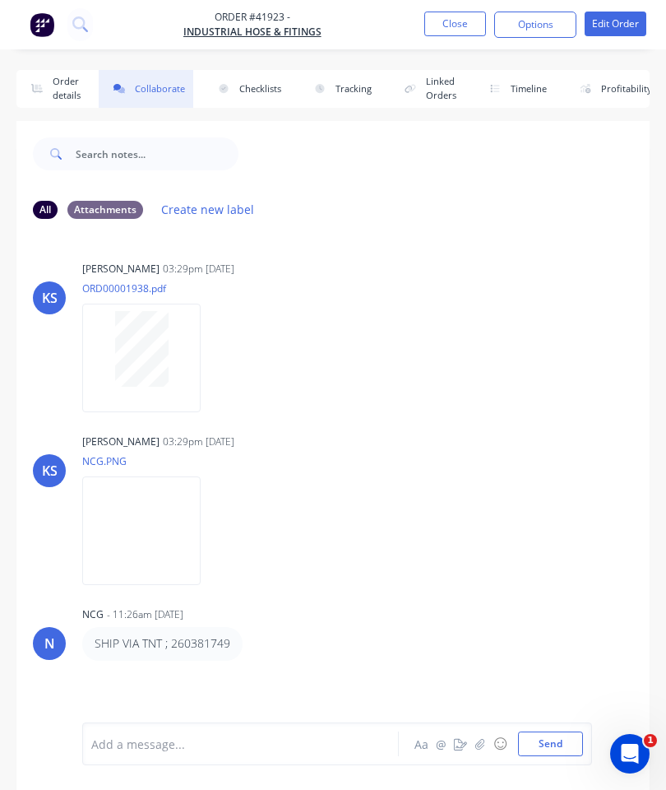
click at [482, 743] on icon "button" at bounding box center [480, 744] width 10 height 12
click at [548, 734] on button "Send" at bounding box center [550, 743] width 65 height 25
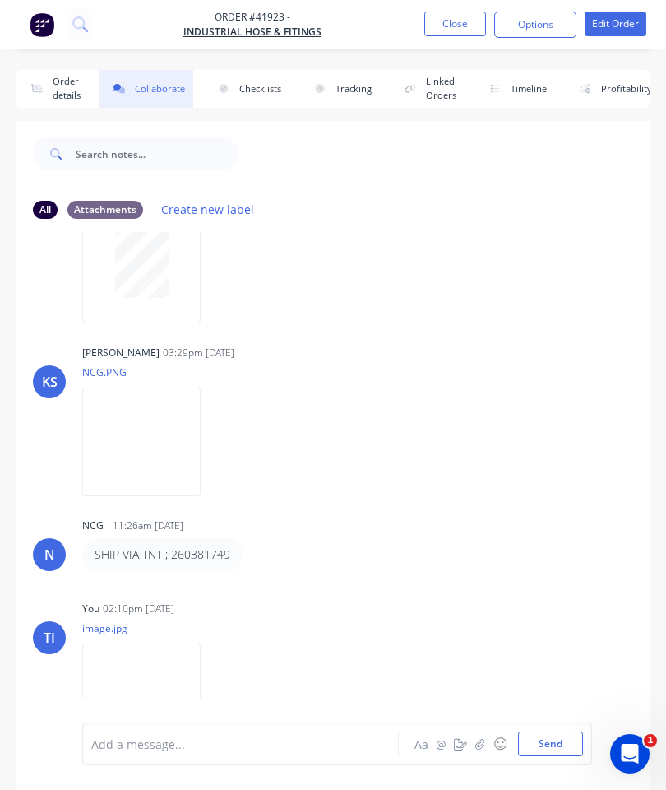
scroll to position [87, 0]
click at [452, 17] on button "Close" at bounding box center [455, 24] width 62 height 25
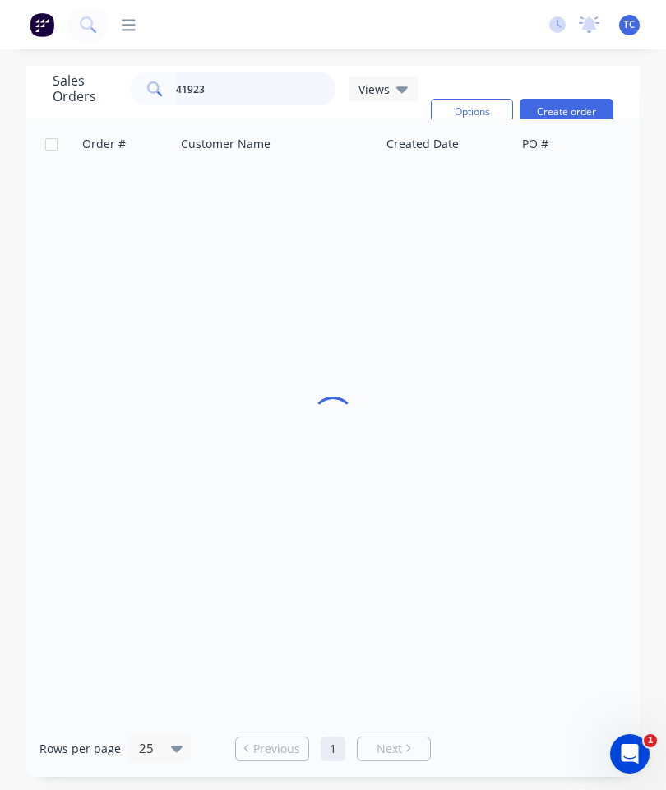
click at [277, 90] on input "41923" at bounding box center [256, 88] width 160 height 33
type input "41964"
click at [97, 193] on span "41964" at bounding box center [100, 195] width 33 height 16
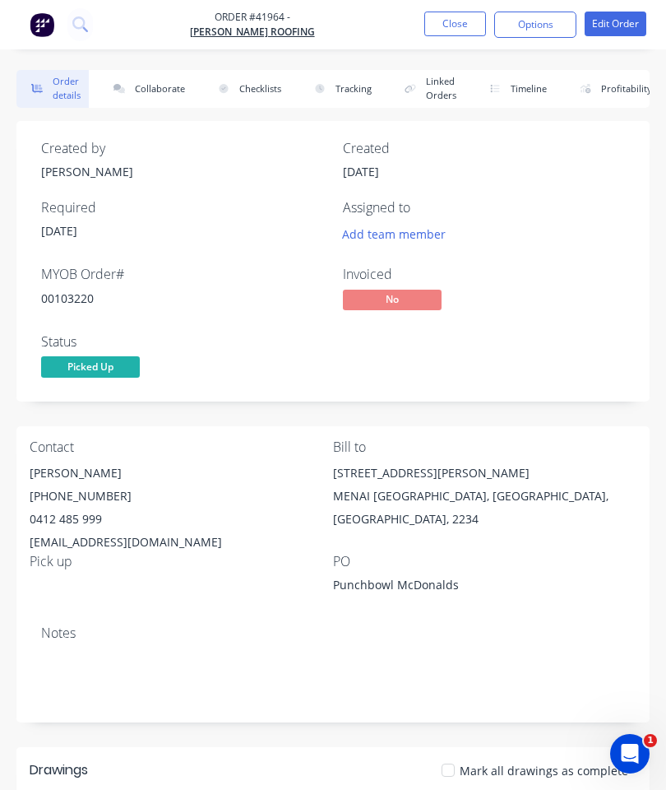
click at [160, 90] on button "Collaborate" at bounding box center [146, 89] width 95 height 38
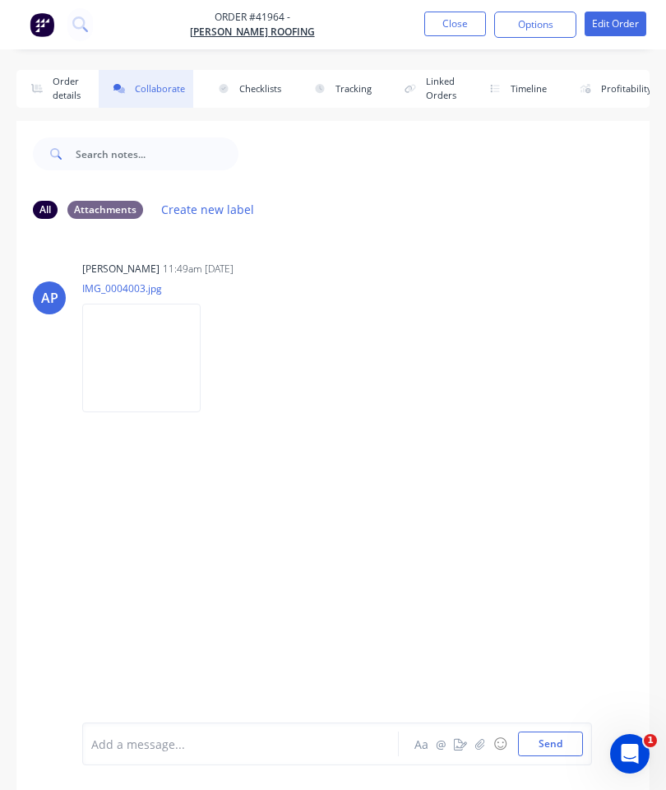
click at [487, 740] on button "button" at bounding box center [480, 744] width 20 height 20
click at [553, 738] on button "Send" at bounding box center [550, 743] width 65 height 25
click at [460, 12] on button "Close" at bounding box center [455, 24] width 62 height 25
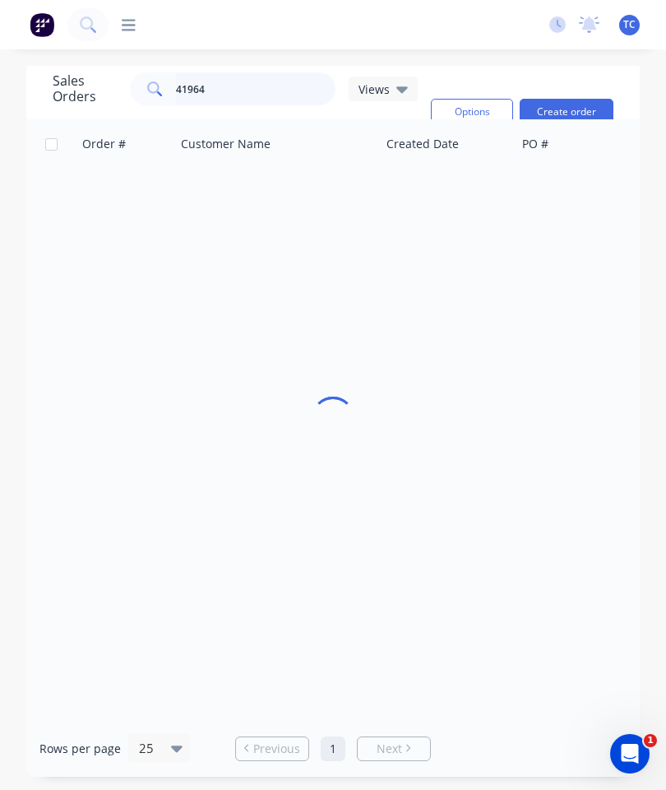
click at [268, 85] on input "41964" at bounding box center [256, 88] width 160 height 33
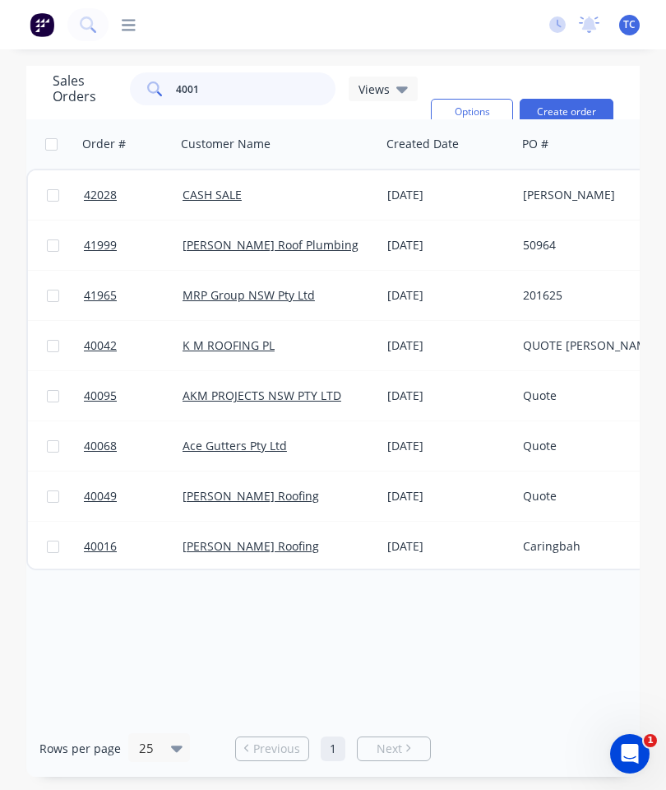
type input "40016"
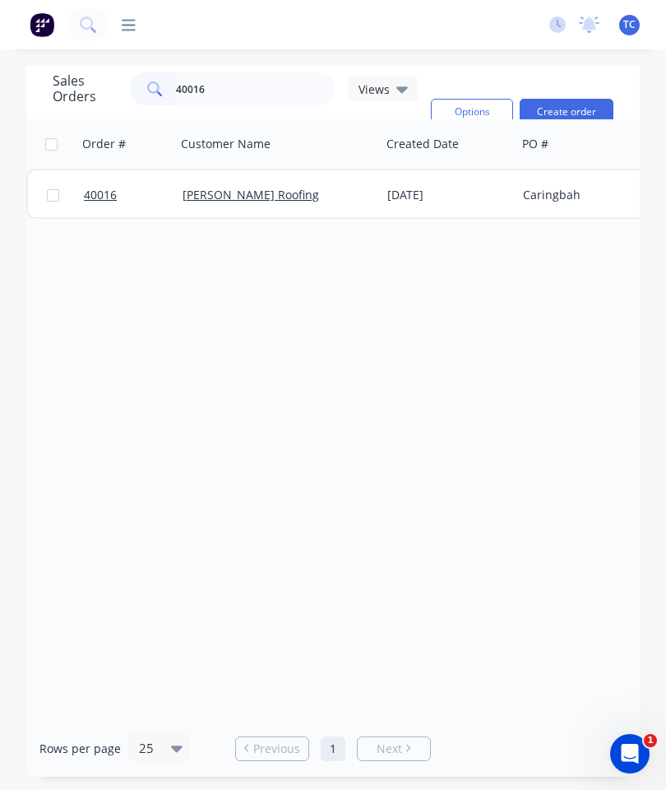
click at [101, 199] on span "40016" at bounding box center [100, 195] width 33 height 16
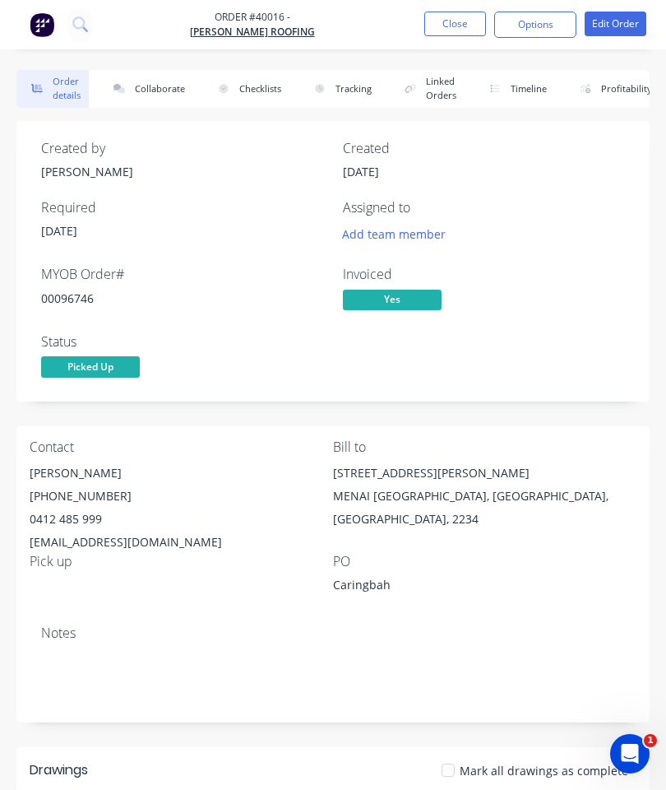
click at [160, 83] on button "Collaborate" at bounding box center [146, 89] width 95 height 38
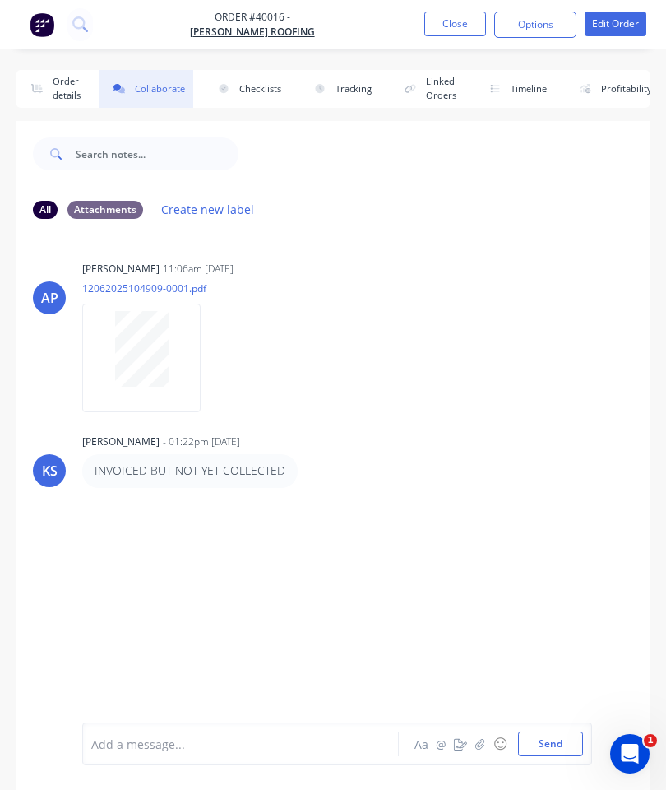
click at [479, 745] on icon "button" at bounding box center [480, 744] width 10 height 12
click at [559, 736] on button "Send" at bounding box center [550, 743] width 65 height 25
click at [469, 35] on button "Close" at bounding box center [455, 24] width 62 height 25
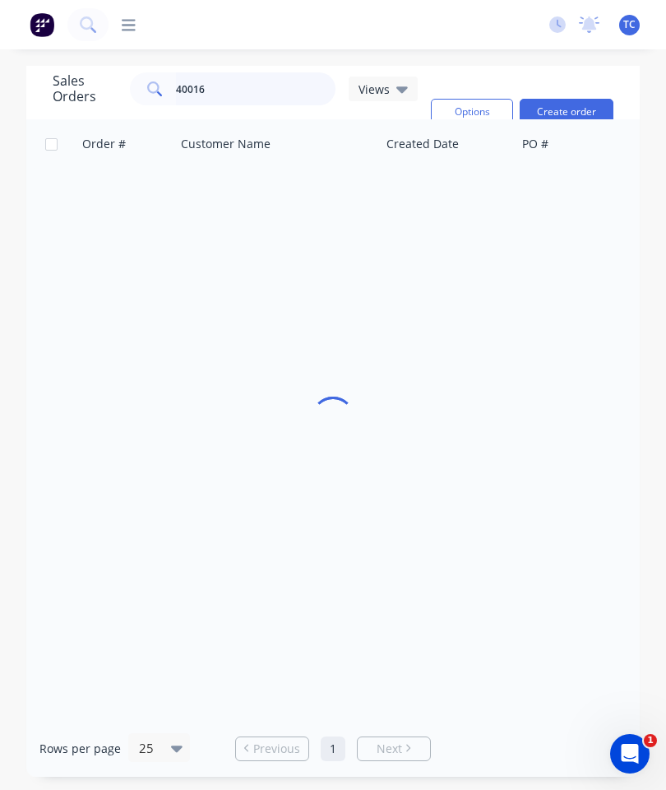
click at [263, 102] on input "40016" at bounding box center [256, 88] width 160 height 33
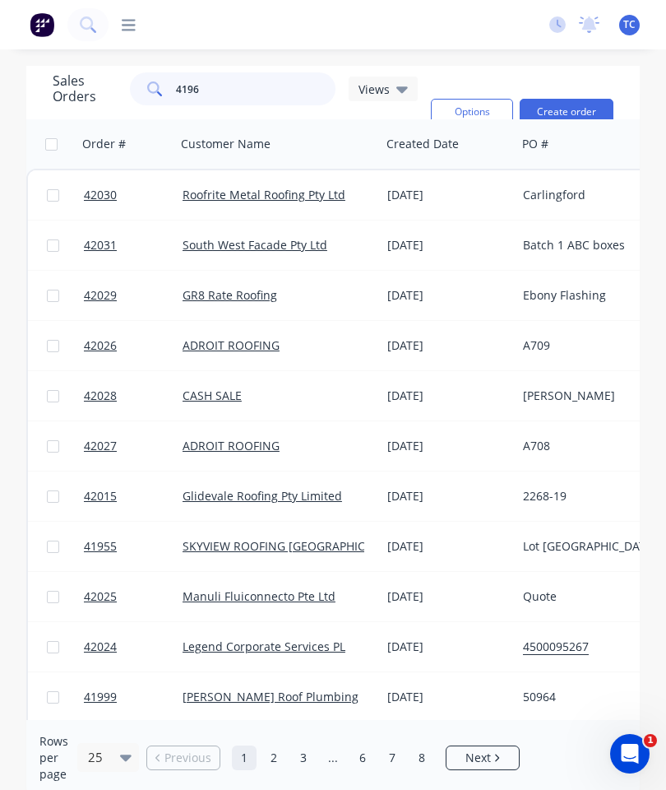
type input "41966"
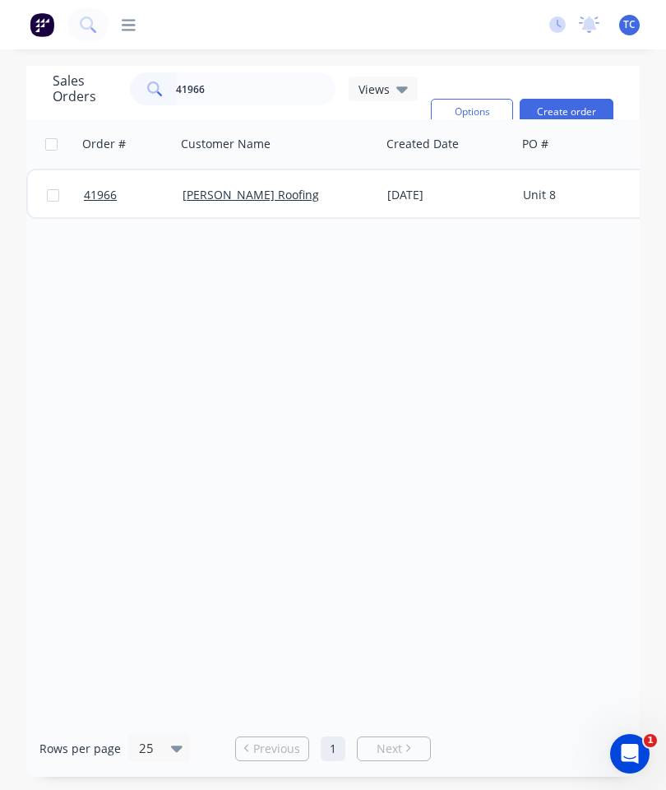
click at [99, 197] on span "41966" at bounding box center [100, 195] width 33 height 16
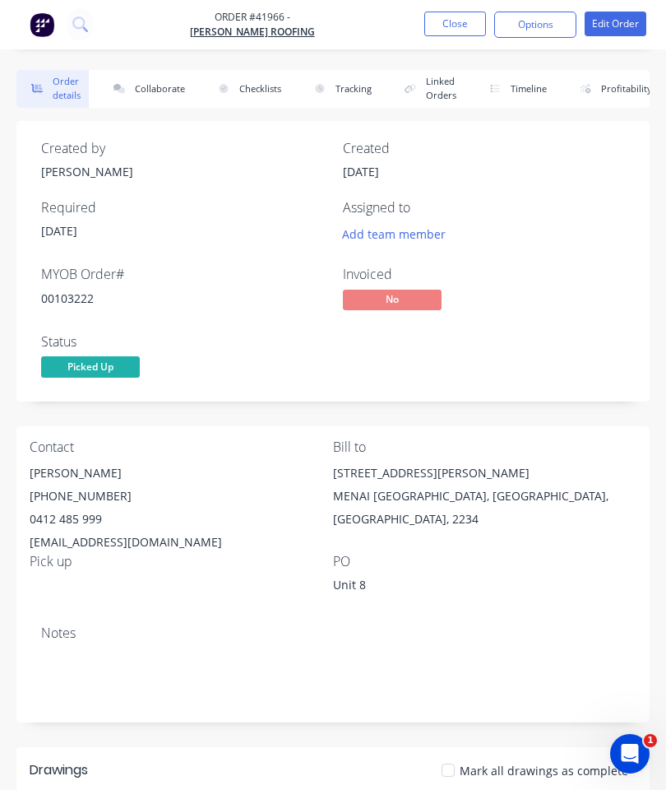
click at [169, 94] on button "Collaborate" at bounding box center [146, 89] width 95 height 38
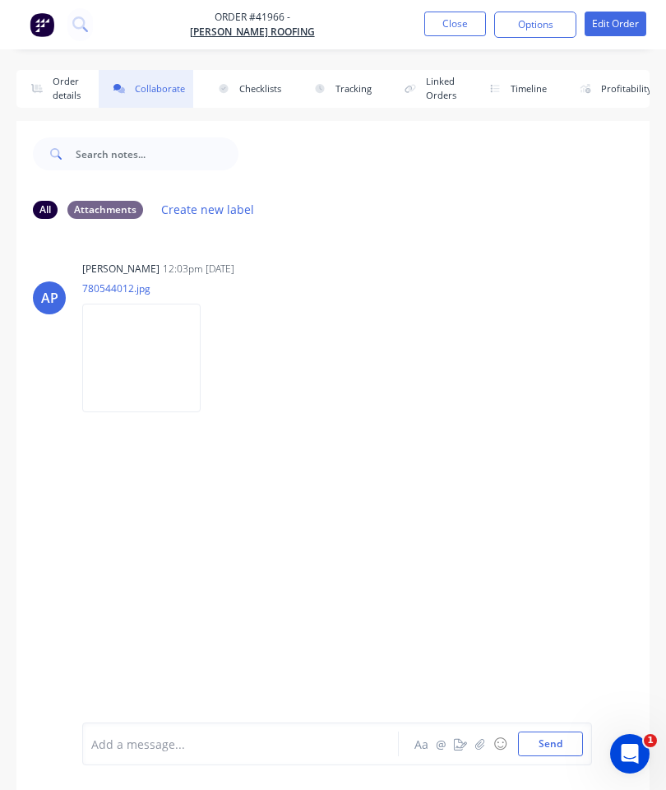
click at [487, 739] on button "button" at bounding box center [480, 744] width 20 height 20
click at [540, 739] on button "Send" at bounding box center [550, 743] width 65 height 25
click at [454, 16] on button "Close" at bounding box center [455, 24] width 62 height 25
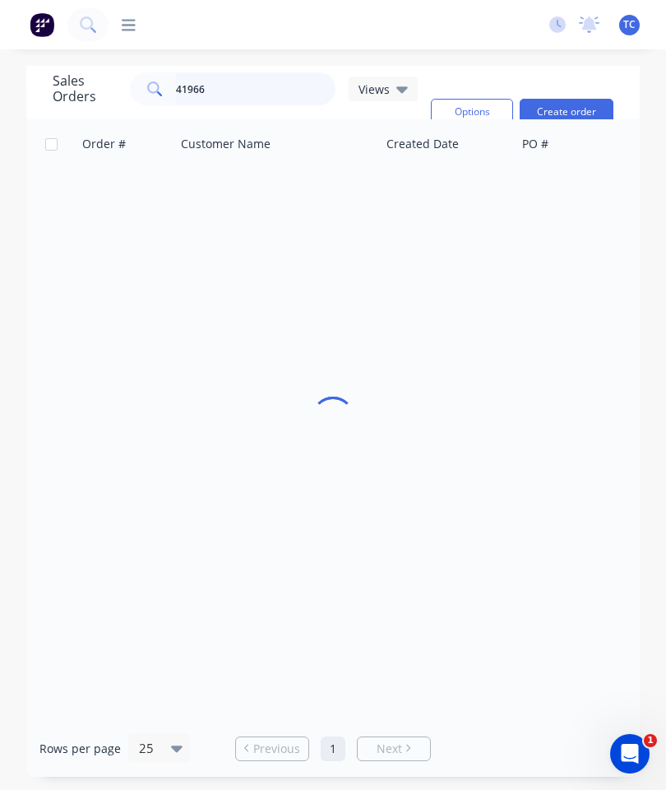
click at [280, 91] on input "41966" at bounding box center [256, 88] width 160 height 33
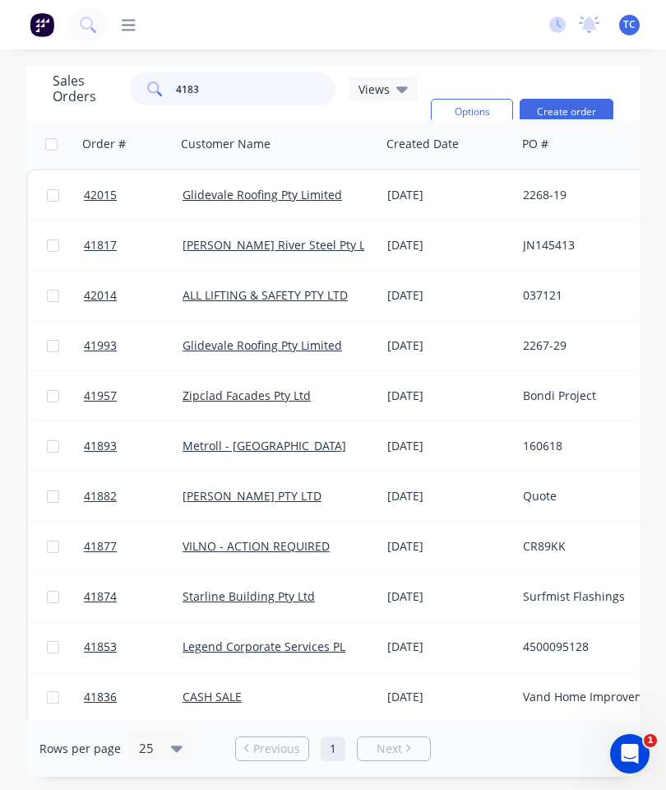
type input "41836"
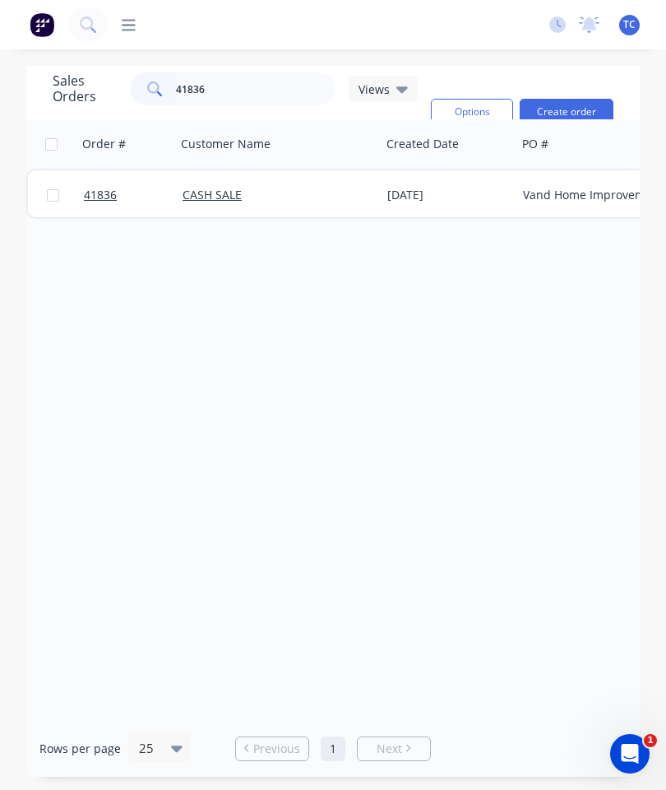
click at [97, 196] on span "41836" at bounding box center [100, 195] width 33 height 16
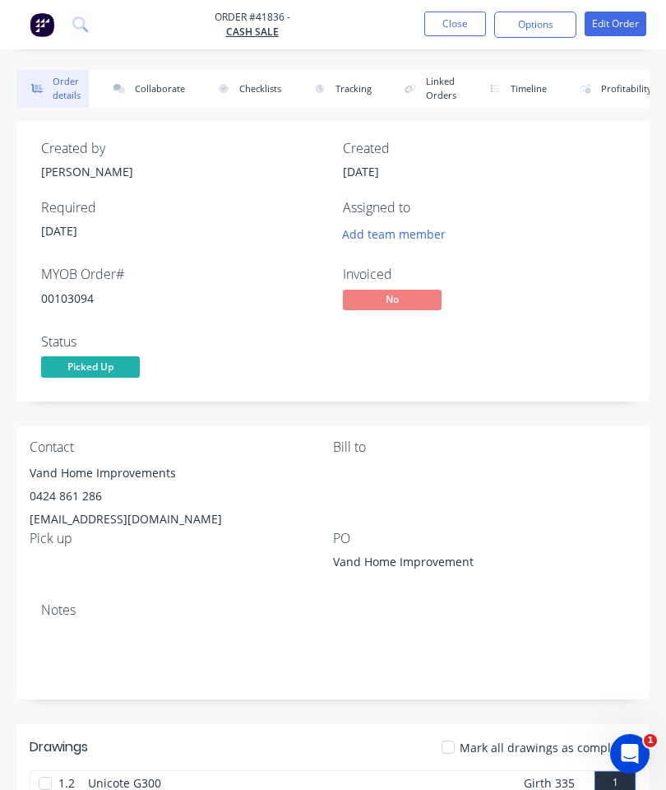
click at [156, 93] on button "Collaborate" at bounding box center [146, 89] width 95 height 38
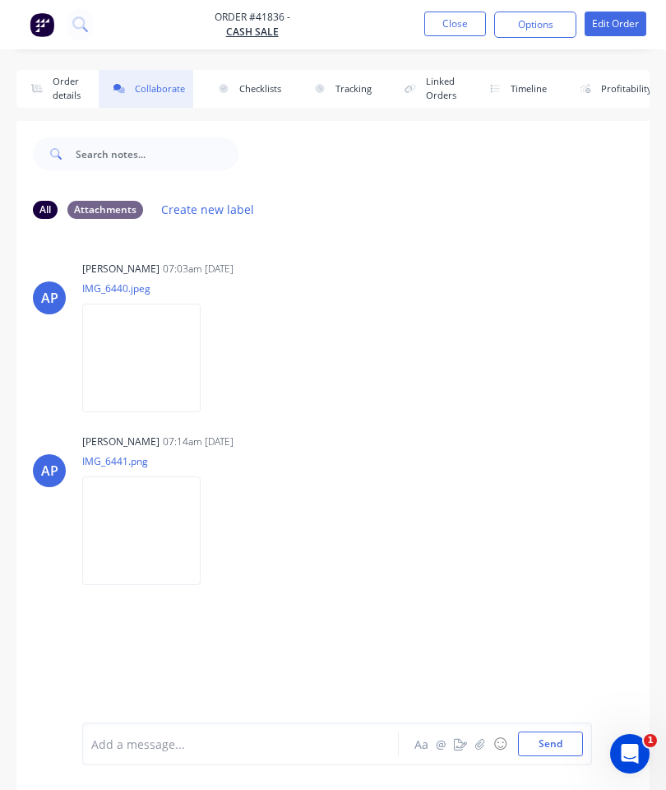
click at [472, 739] on button "button" at bounding box center [480, 744] width 20 height 20
click at [549, 738] on button "Send" at bounding box center [550, 743] width 65 height 25
click at [439, 35] on button "Close" at bounding box center [455, 24] width 62 height 25
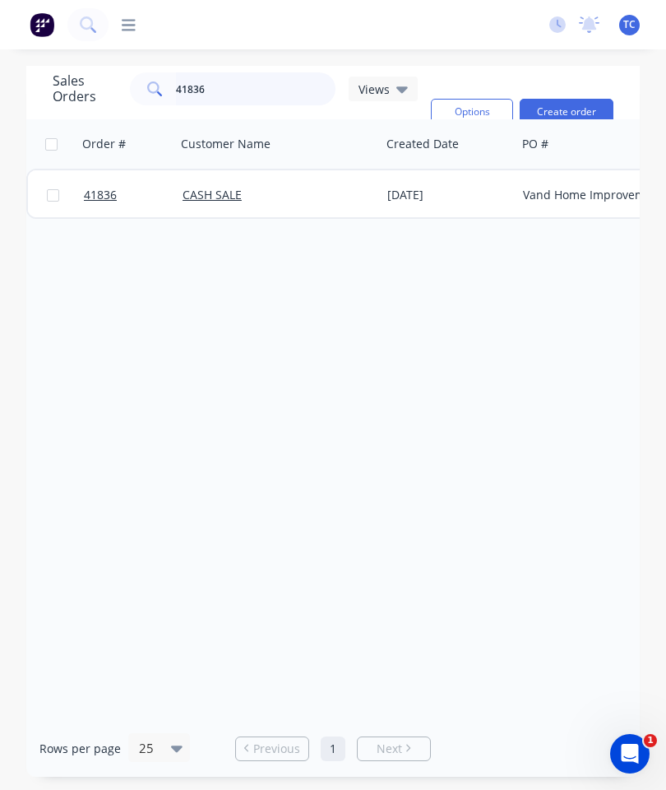
click at [267, 93] on input "41836" at bounding box center [256, 88] width 160 height 33
type input "41980"
click at [104, 185] on link "41980" at bounding box center [133, 194] width 99 height 49
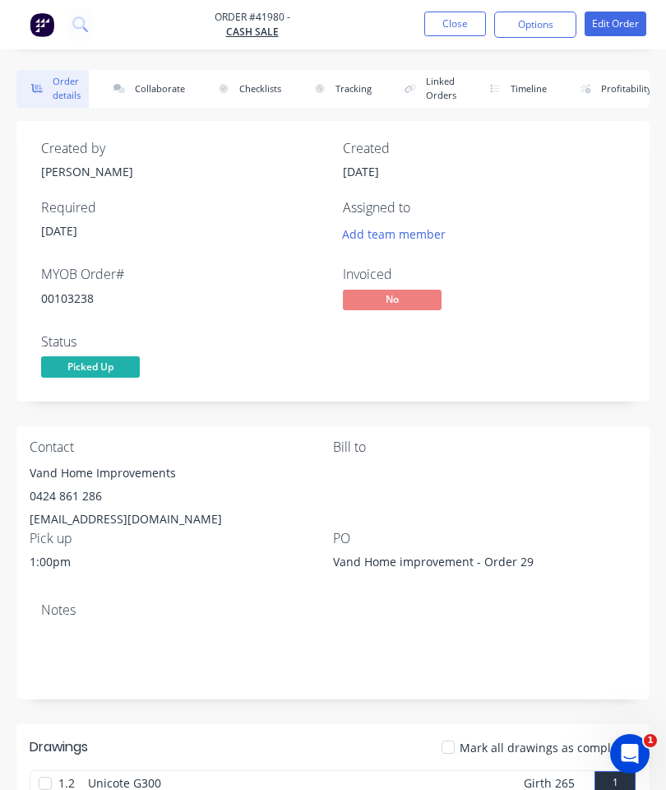
click at [161, 85] on button "Collaborate" at bounding box center [146, 89] width 95 height 38
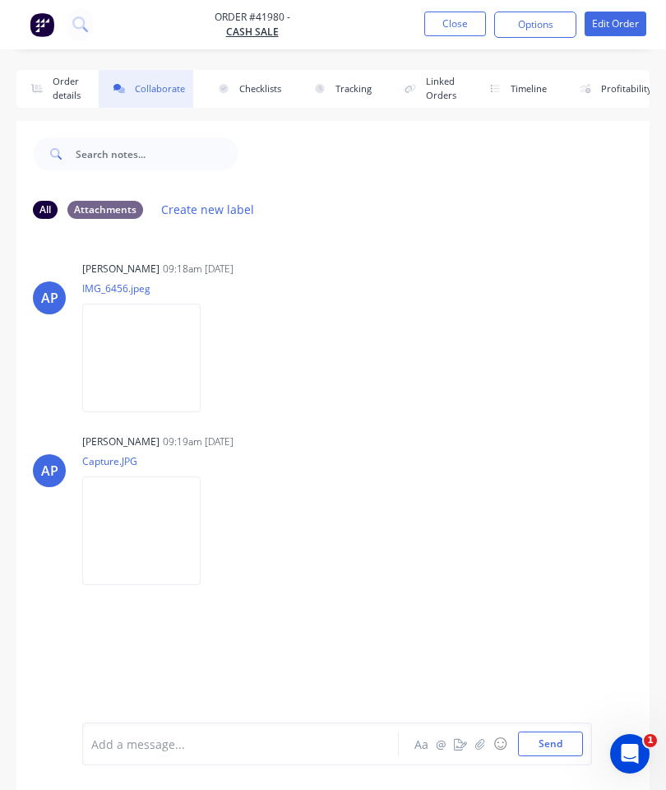
click at [482, 735] on button "button" at bounding box center [480, 744] width 20 height 20
click at [553, 723] on div at bounding box center [337, 689] width 492 height 84
click at [546, 741] on button "Send" at bounding box center [550, 743] width 65 height 25
click at [465, 34] on button "Close" at bounding box center [455, 24] width 62 height 25
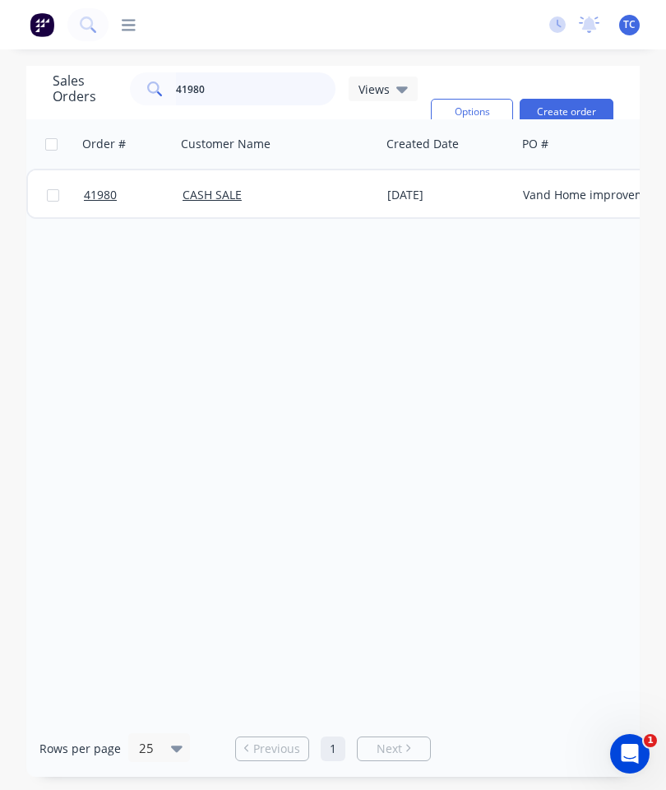
click at [255, 88] on input "41980" at bounding box center [256, 88] width 160 height 33
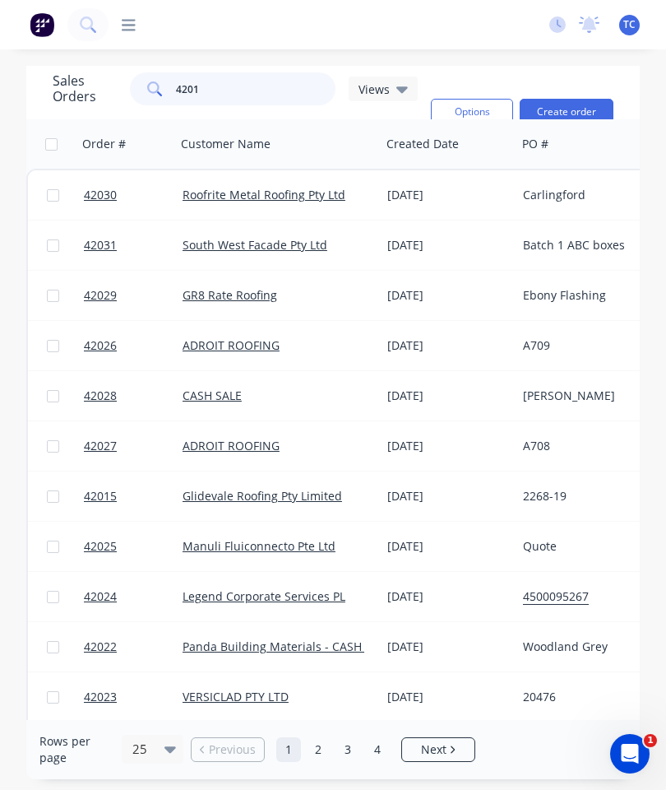
type input "42016"
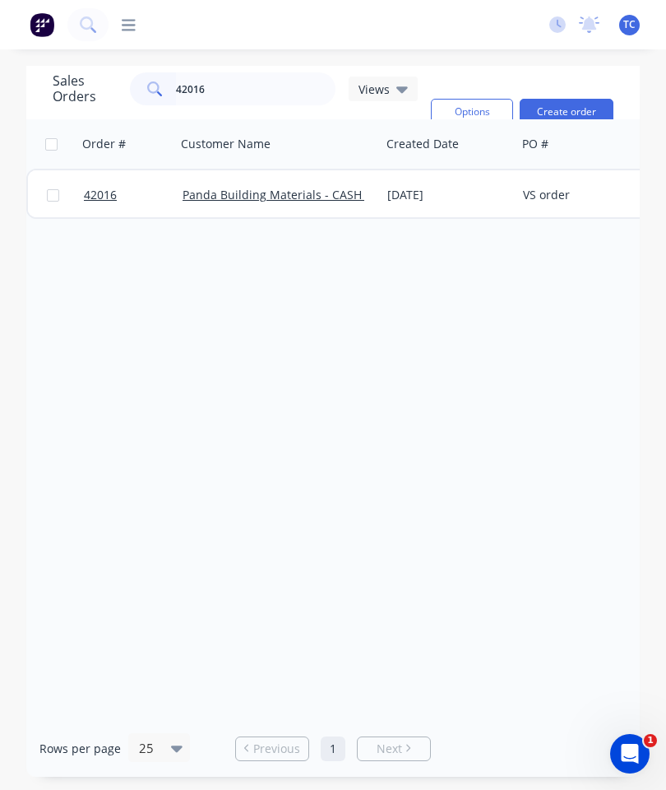
click at [99, 188] on span "42016" at bounding box center [100, 195] width 33 height 16
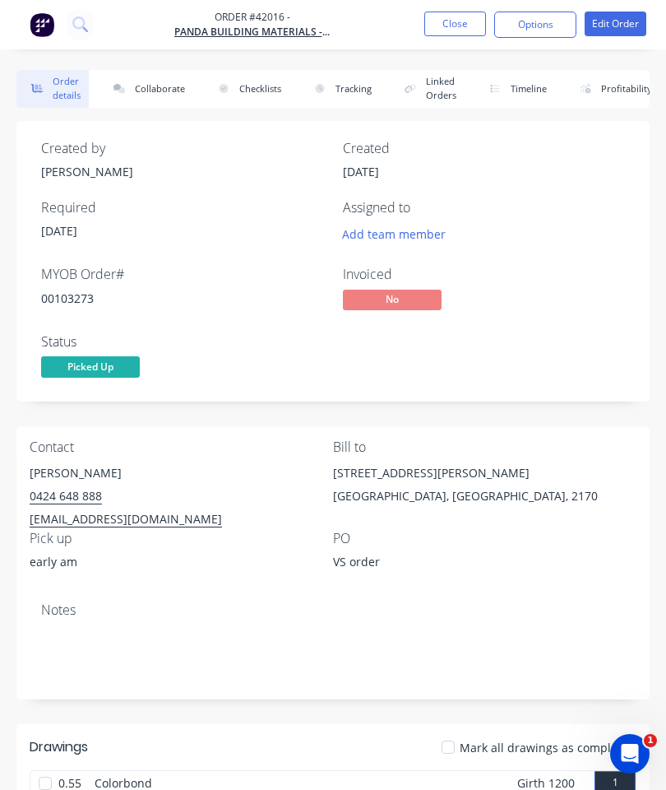
click at [172, 84] on button "Collaborate" at bounding box center [146, 89] width 95 height 38
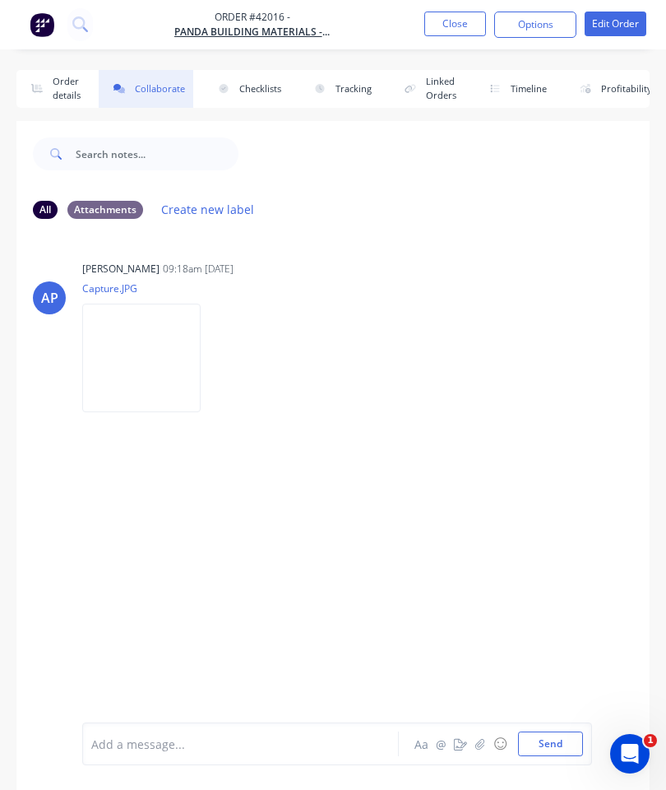
click at [479, 743] on icon "button" at bounding box center [480, 744] width 10 height 12
click at [544, 734] on button "Send" at bounding box center [550, 743] width 65 height 25
click at [454, 32] on button "Close" at bounding box center [455, 24] width 62 height 25
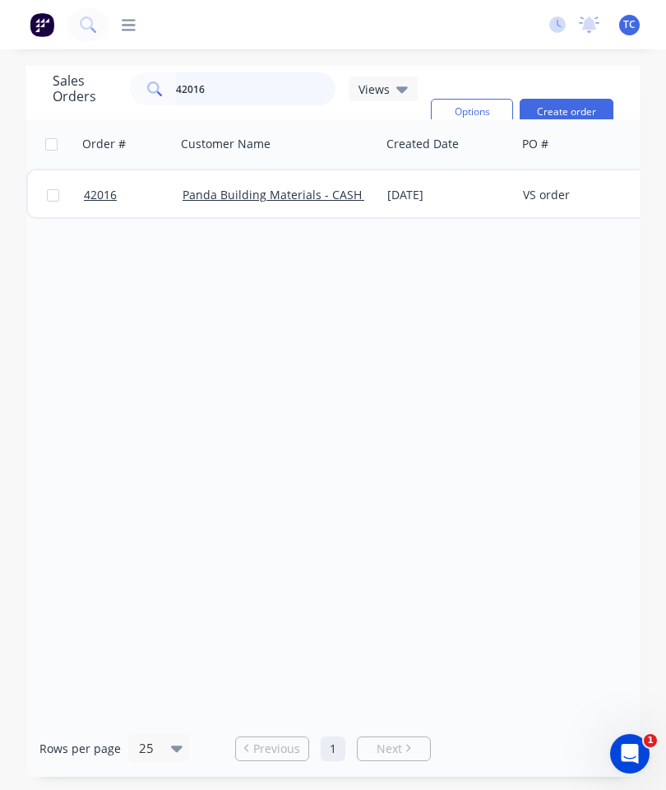
click at [266, 90] on input "42016" at bounding box center [256, 88] width 160 height 33
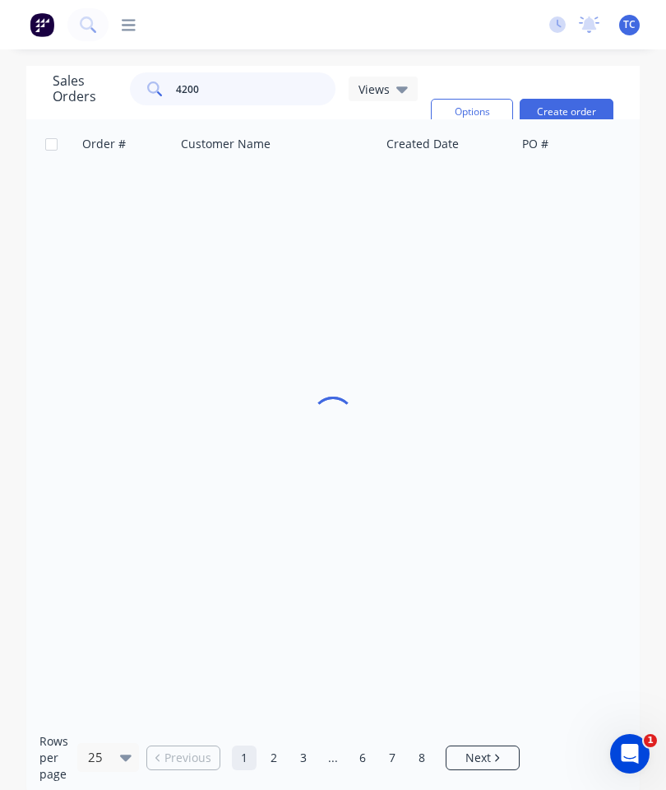
type input "42005"
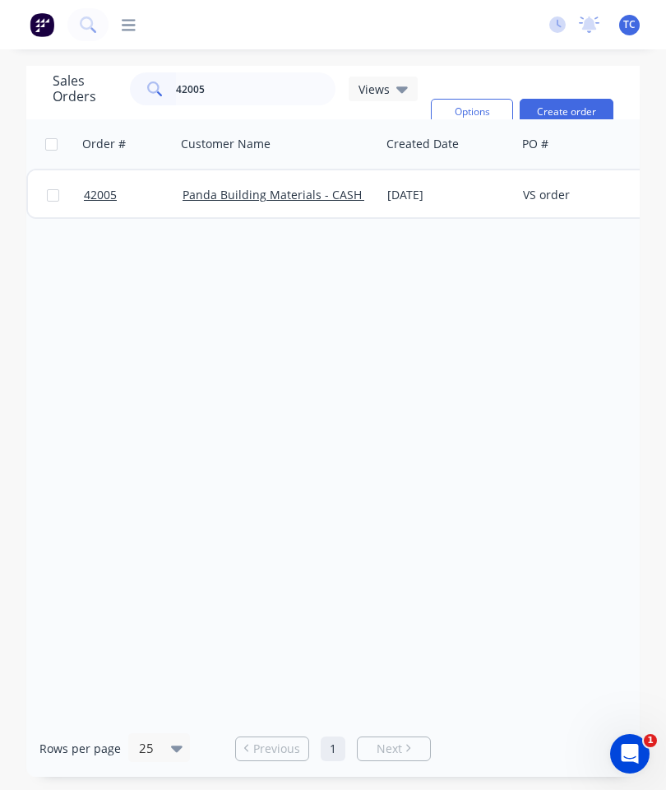
click at [110, 209] on link "42005" at bounding box center [133, 194] width 99 height 49
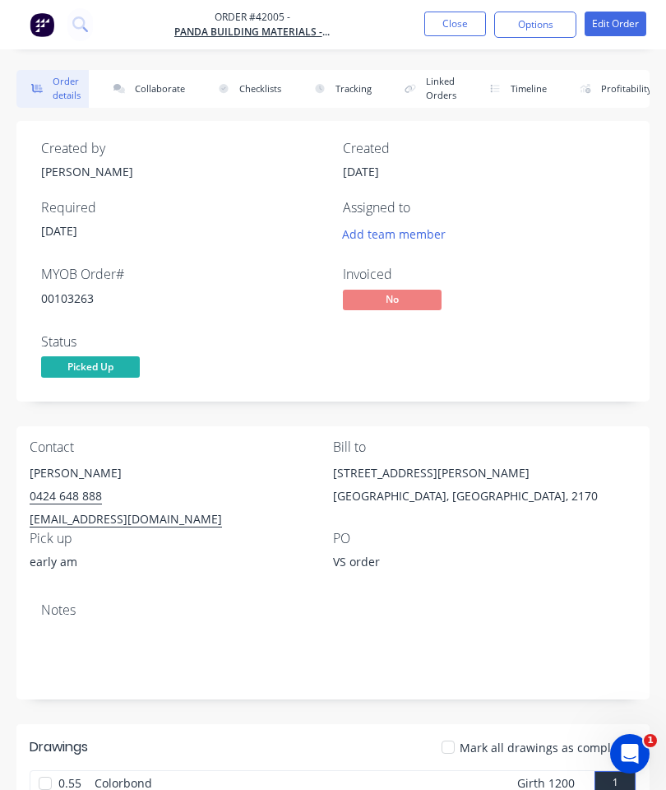
click at [161, 100] on button "Collaborate" at bounding box center [146, 89] width 95 height 38
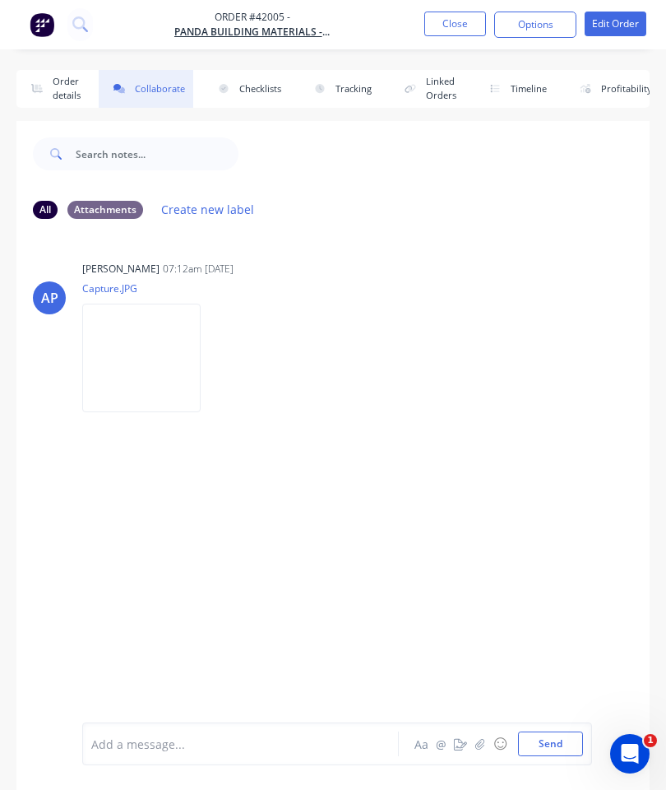
click at [478, 741] on icon "button" at bounding box center [480, 744] width 10 height 12
click at [540, 734] on button "Send" at bounding box center [550, 743] width 65 height 25
click at [442, 30] on button "Close" at bounding box center [455, 24] width 62 height 25
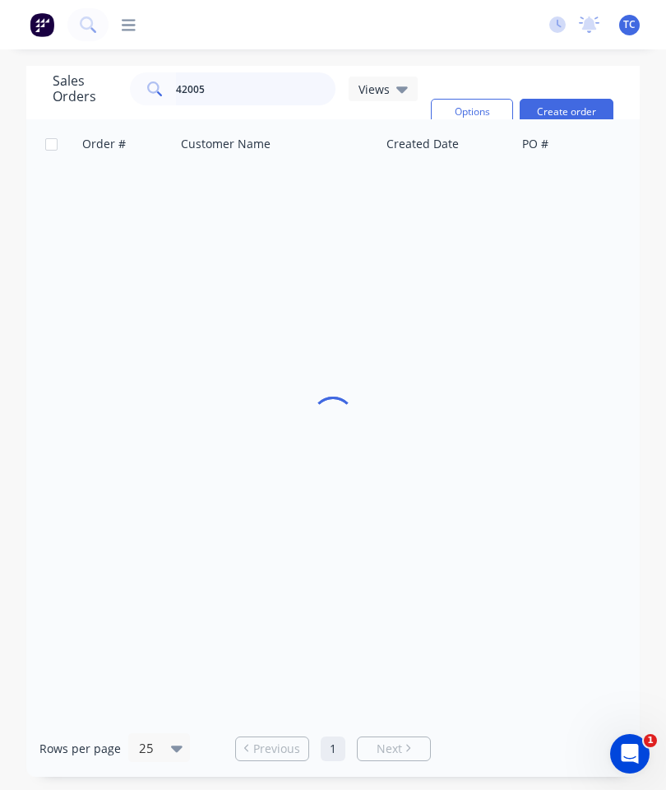
click at [260, 92] on input "42005" at bounding box center [256, 88] width 160 height 33
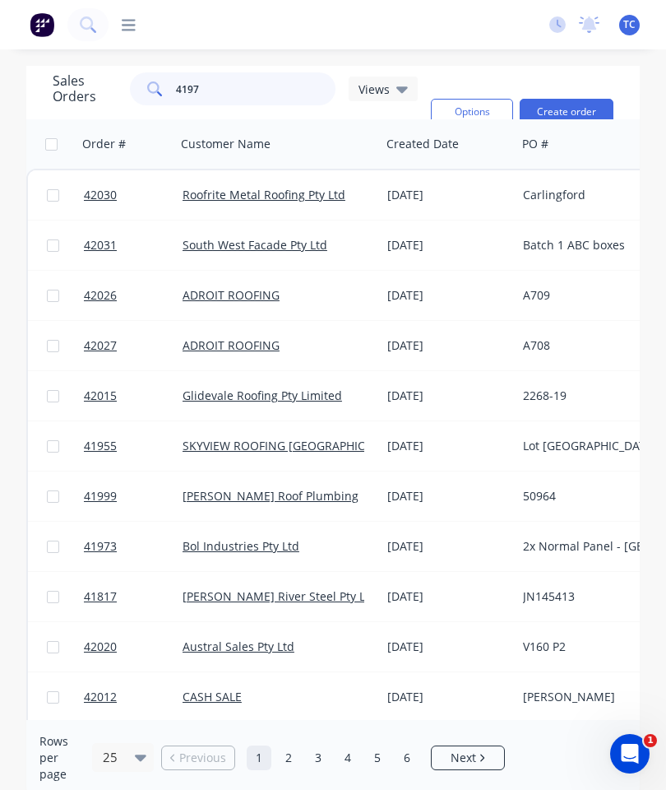
type input "41974"
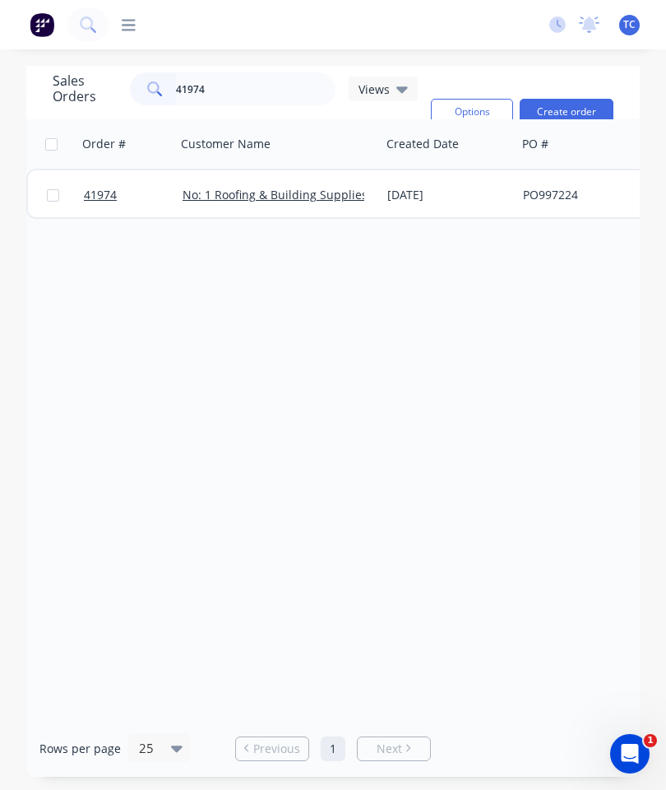
click at [101, 192] on span "41974" at bounding box center [100, 195] width 33 height 16
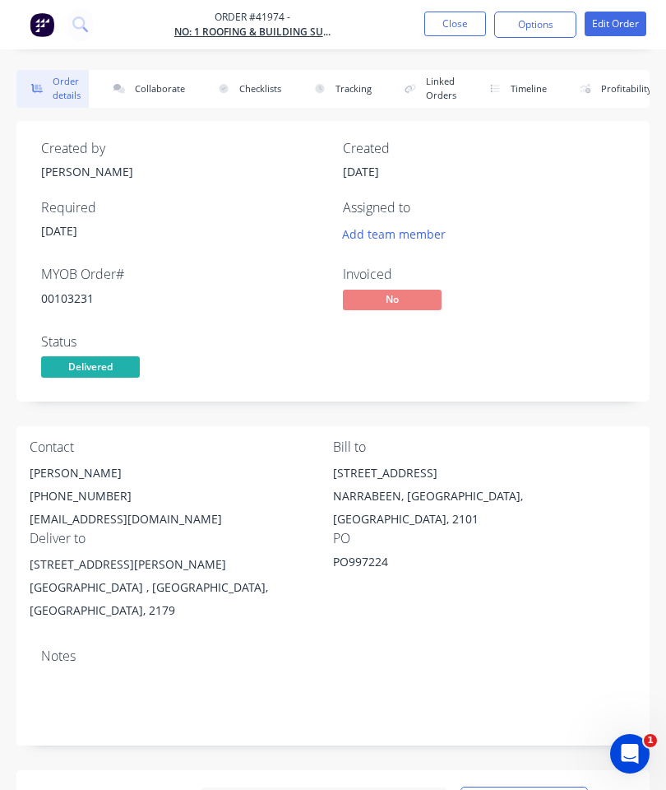
click at [155, 96] on button "Collaborate" at bounding box center [146, 89] width 95 height 38
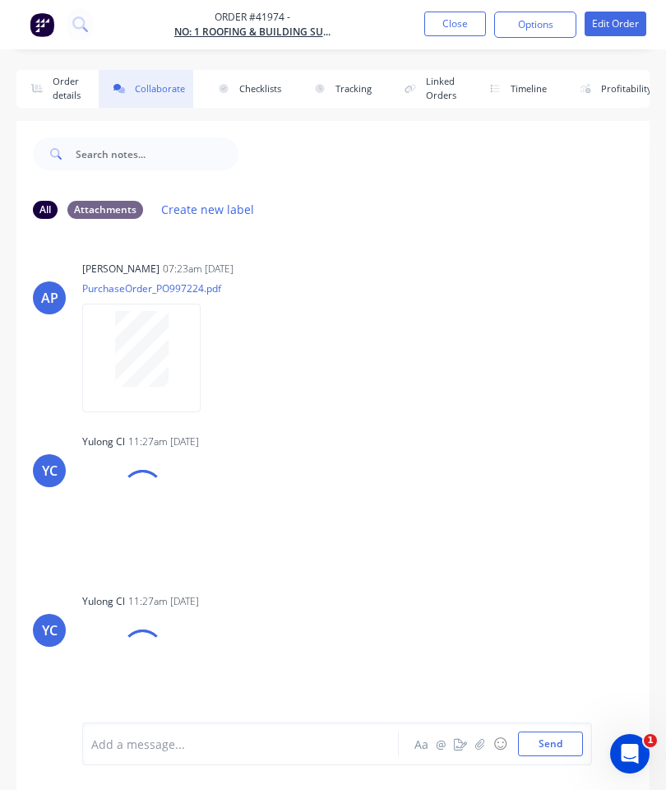
click at [479, 743] on icon "button" at bounding box center [480, 744] width 10 height 12
click at [539, 736] on button "Send" at bounding box center [550, 743] width 65 height 25
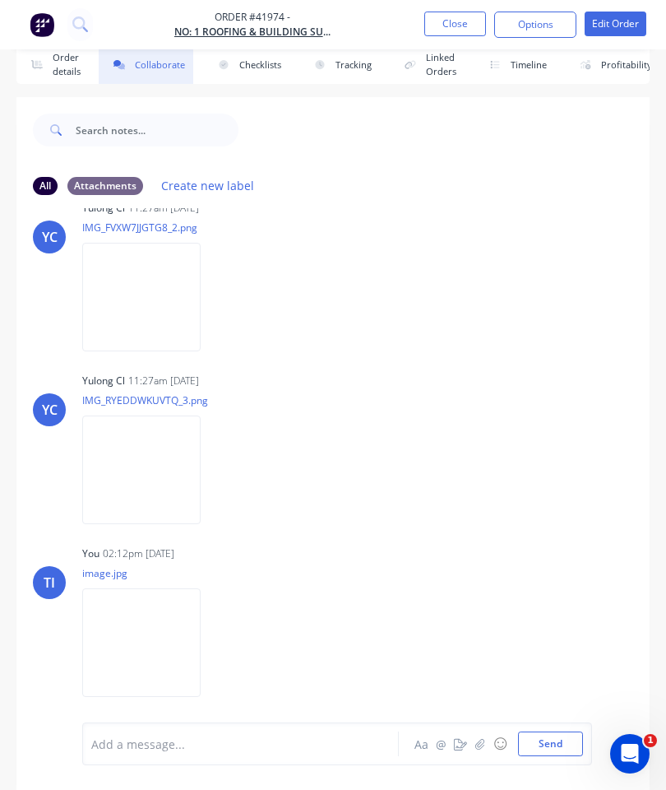
scroll to position [90, 0]
click at [469, 23] on button "Close" at bounding box center [455, 24] width 62 height 25
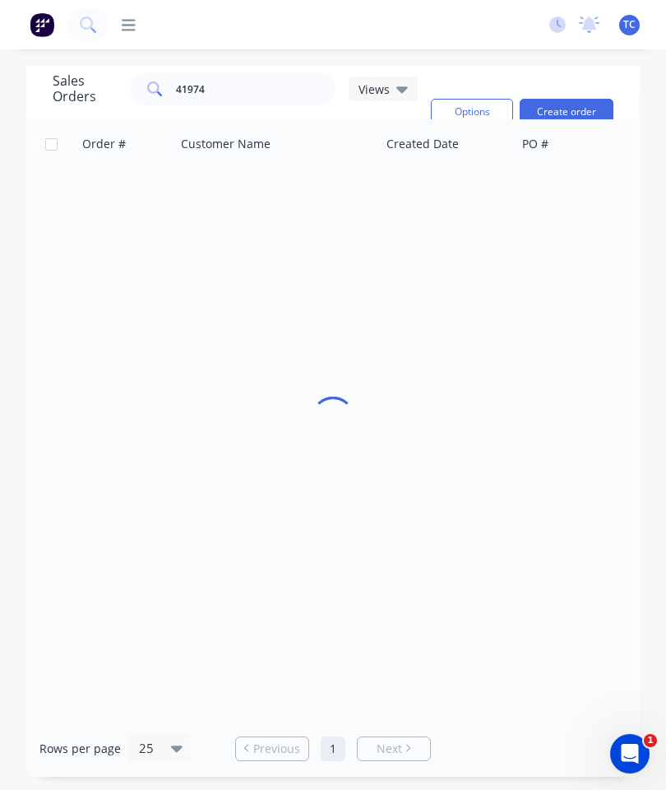
scroll to position [66, 0]
click at [271, 72] on input "41974" at bounding box center [256, 88] width 160 height 33
type input "41978"
click at [107, 187] on span "41978" at bounding box center [100, 195] width 33 height 16
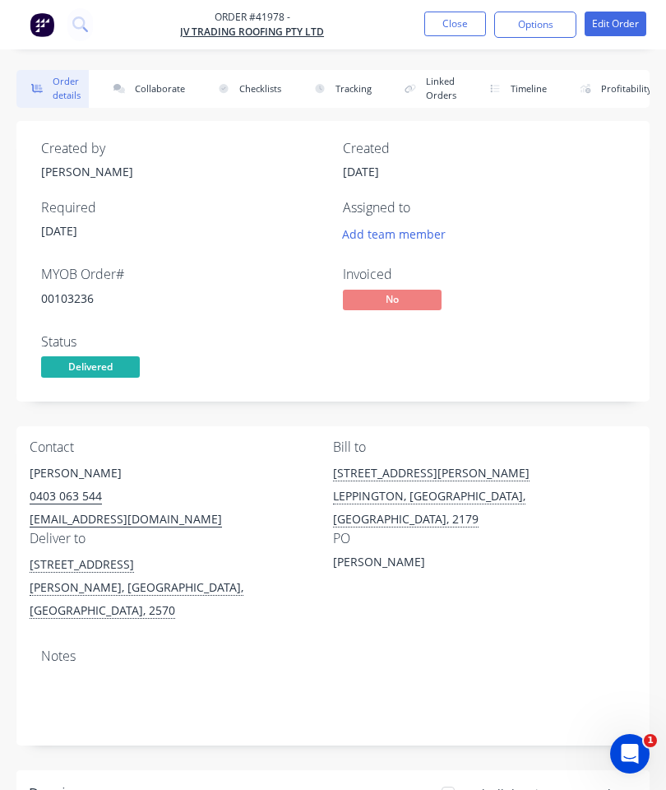
click at [162, 88] on button "Collaborate" at bounding box center [146, 89] width 95 height 38
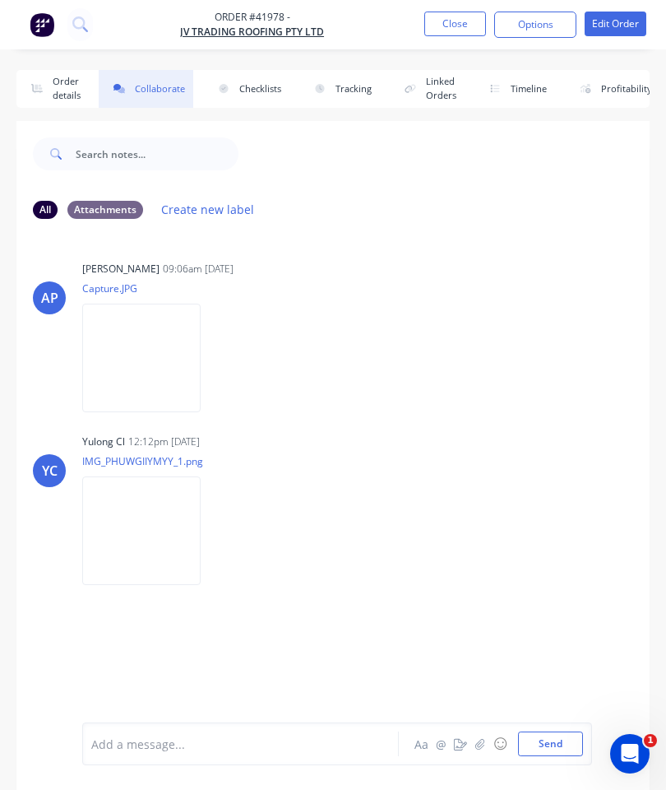
click at [484, 743] on icon "button" at bounding box center [480, 744] width 10 height 12
click at [547, 738] on button "Send" at bounding box center [550, 743] width 65 height 25
click at [461, 26] on button "Close" at bounding box center [455, 24] width 62 height 25
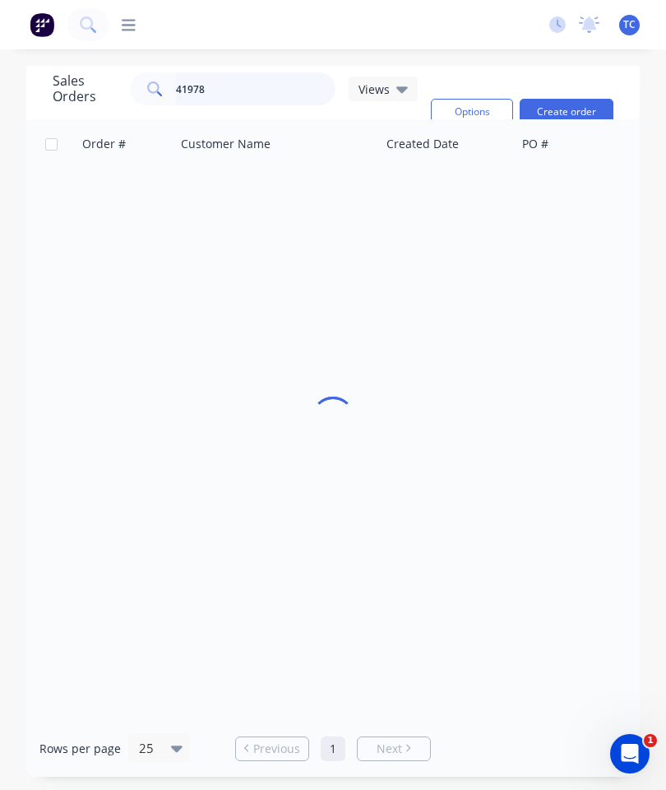
click at [263, 88] on input "41978" at bounding box center [256, 88] width 160 height 33
type input "41947"
click at [104, 192] on span "41947" at bounding box center [100, 195] width 33 height 16
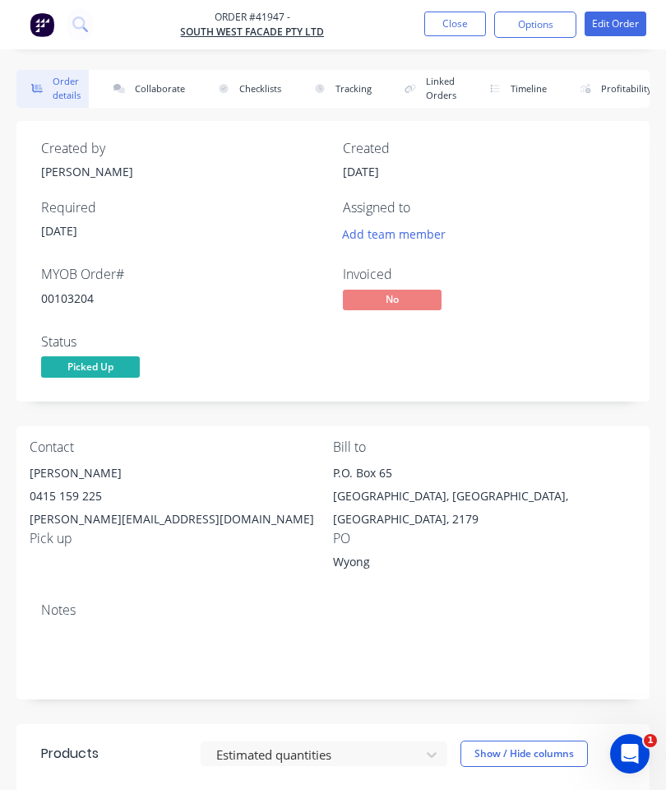
click at [149, 87] on button "Collaborate" at bounding box center [146, 89] width 95 height 38
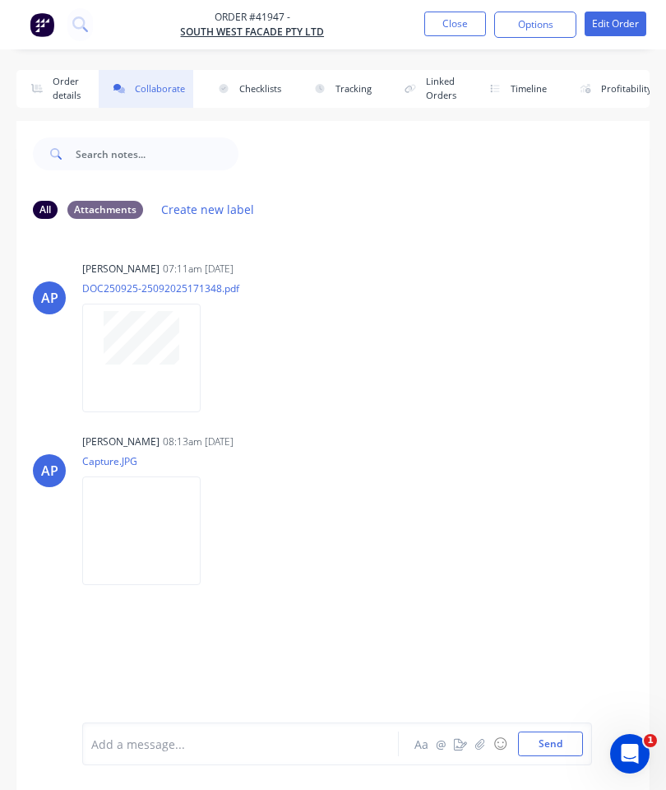
click at [470, 739] on button "button" at bounding box center [461, 744] width 20 height 20
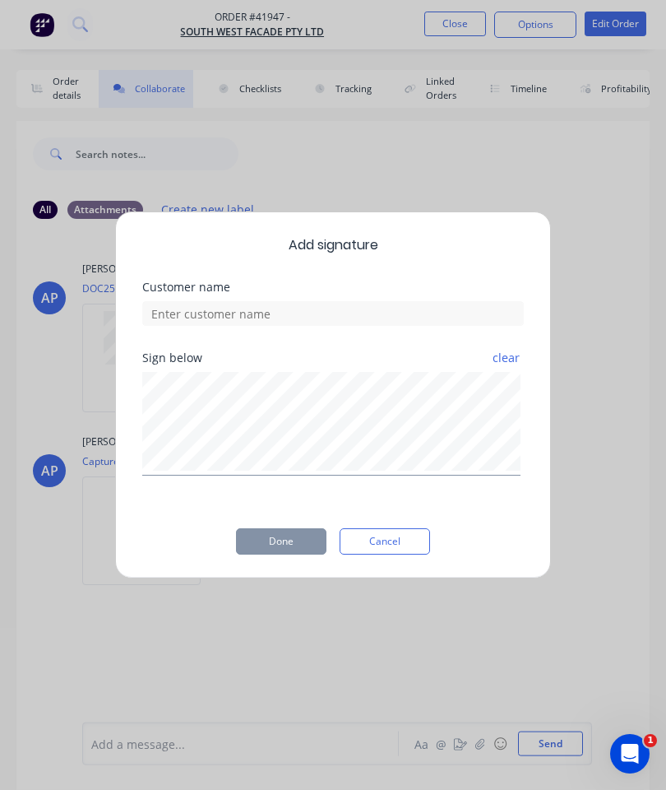
click at [484, 750] on div "Add signature Customer name Sign below clear Done Cancel" at bounding box center [333, 395] width 666 height 790
click at [412, 529] on button "Cancel" at bounding box center [385, 541] width 90 height 26
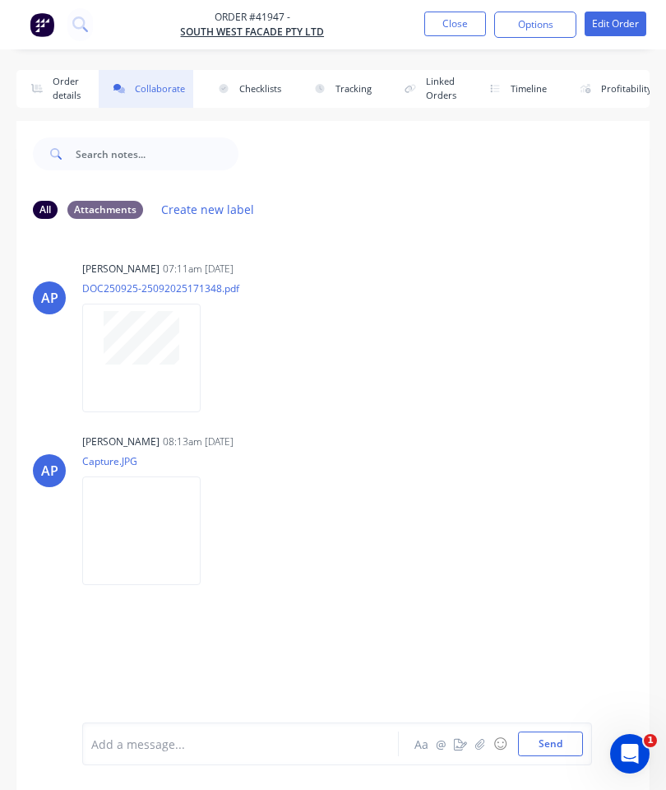
click at [481, 748] on icon "button" at bounding box center [479, 743] width 9 height 11
click at [554, 739] on button "Send" at bounding box center [550, 743] width 65 height 25
click at [456, 22] on button "Close" at bounding box center [455, 24] width 62 height 25
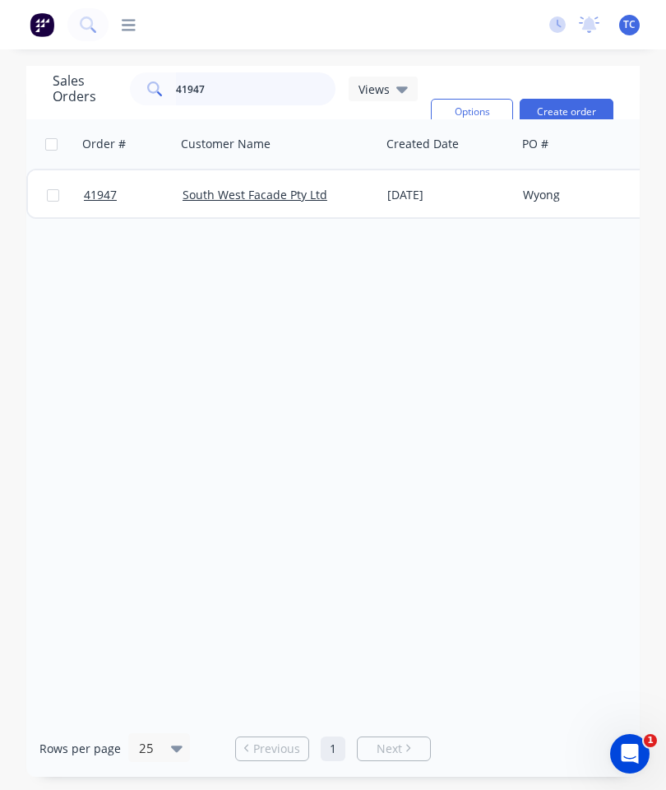
click at [262, 90] on input "41947" at bounding box center [256, 88] width 160 height 33
type input "41958"
click at [109, 189] on span "41958" at bounding box center [100, 195] width 33 height 16
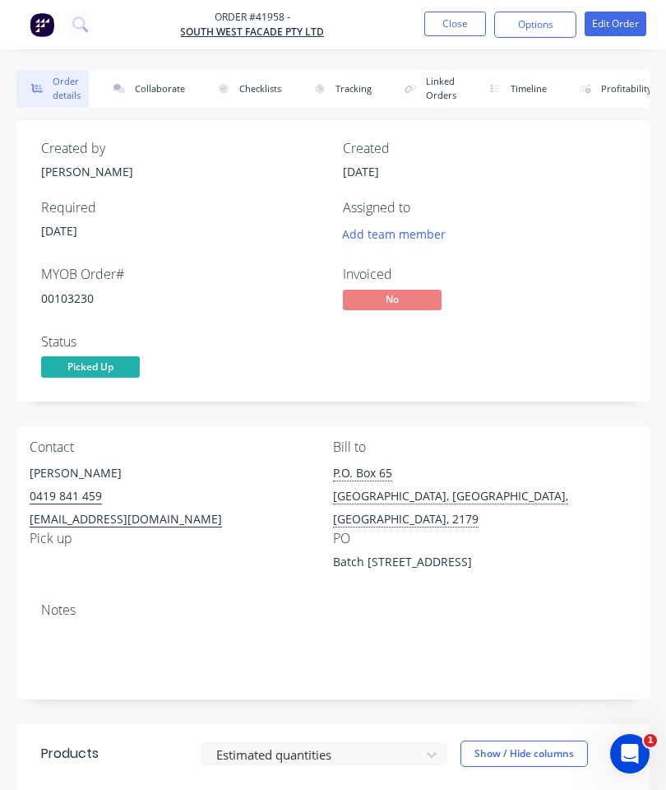
click at [160, 84] on button "Collaborate" at bounding box center [146, 89] width 95 height 38
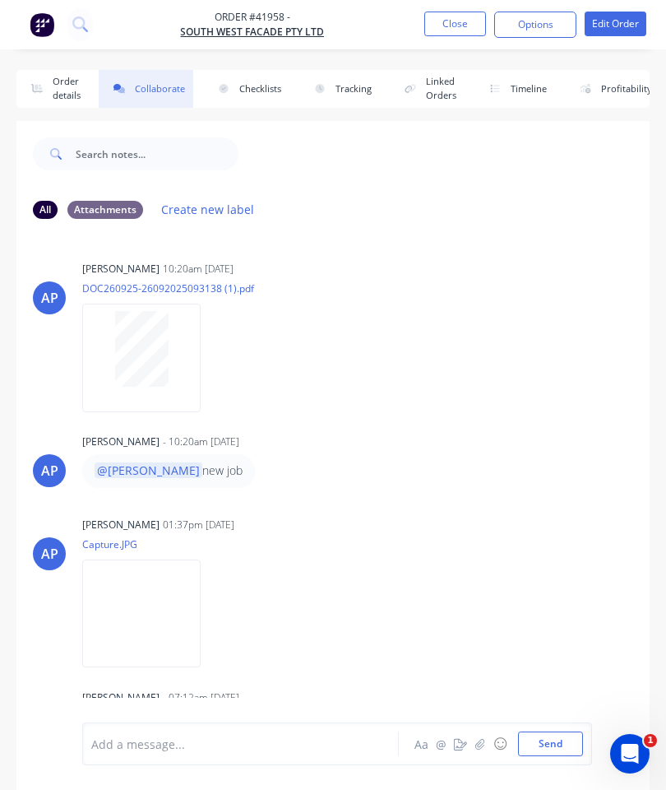
click at [480, 752] on button "button" at bounding box center [480, 744] width 20 height 20
click at [526, 740] on button "Send" at bounding box center [550, 743] width 65 height 25
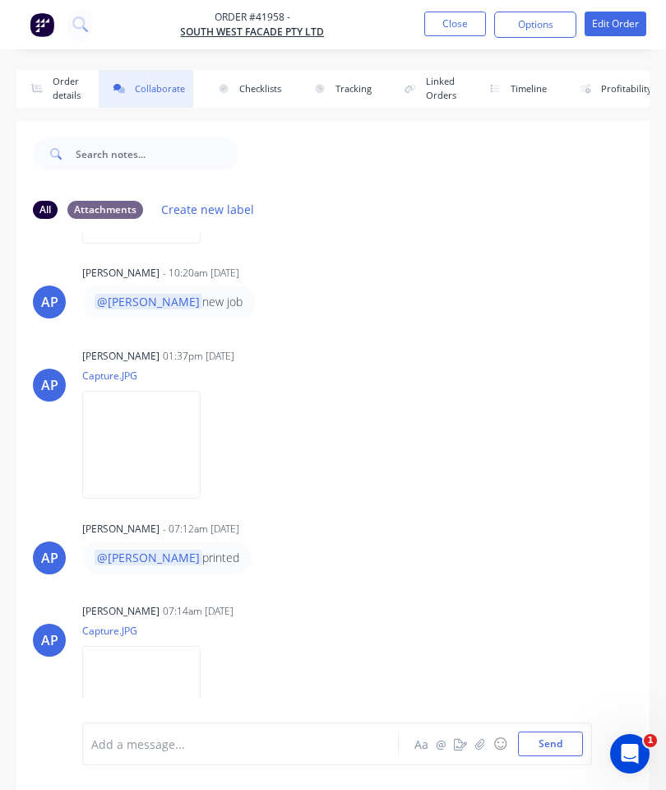
click at [456, 30] on button "Close" at bounding box center [455, 24] width 62 height 25
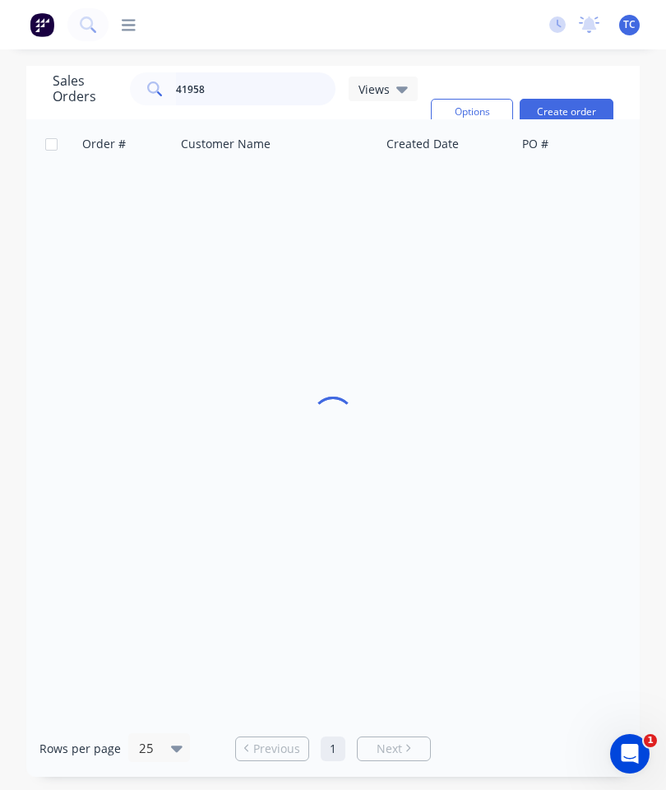
click at [301, 78] on input "41958" at bounding box center [256, 88] width 160 height 33
click at [275, 93] on input "41958" at bounding box center [256, 88] width 160 height 33
type input "41929"
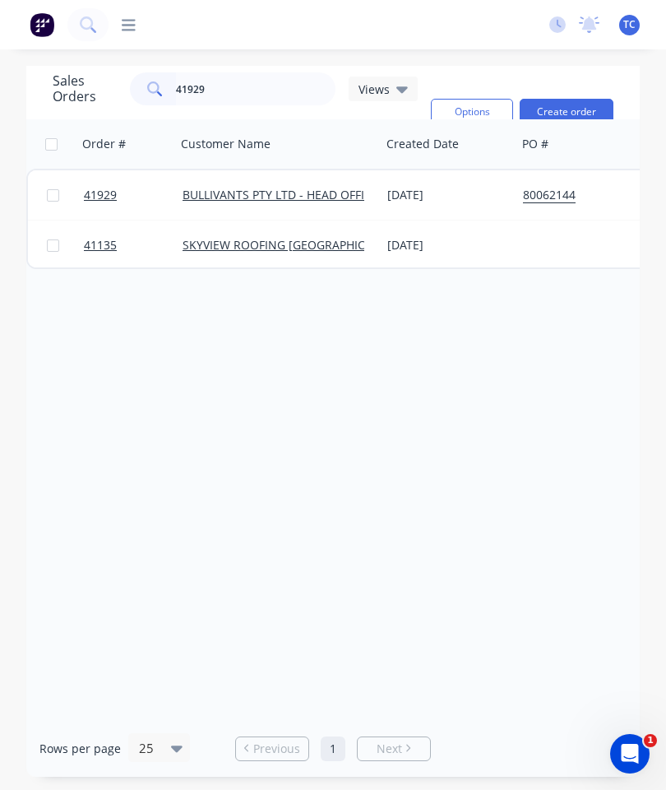
click at [93, 192] on span "41929" at bounding box center [100, 195] width 33 height 16
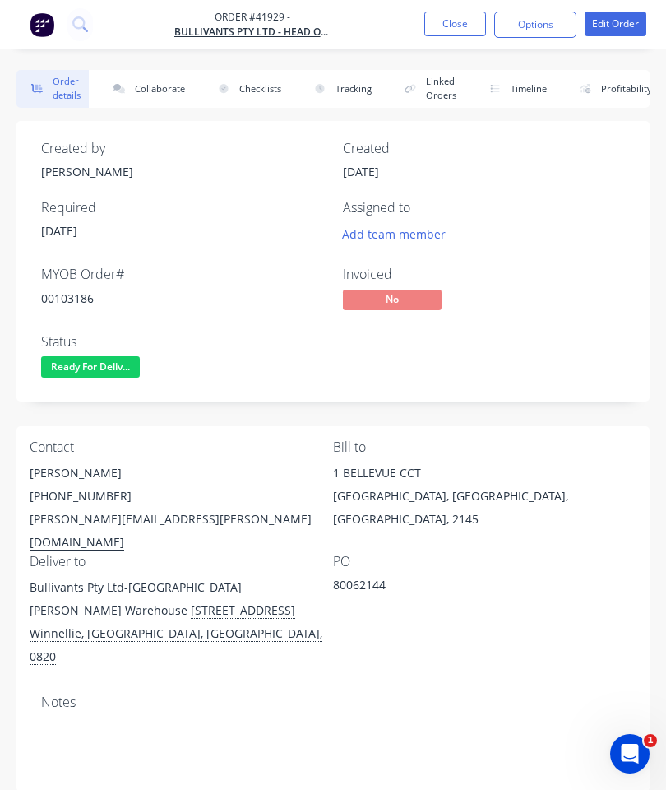
click at [162, 81] on button "Collaborate" at bounding box center [146, 89] width 95 height 38
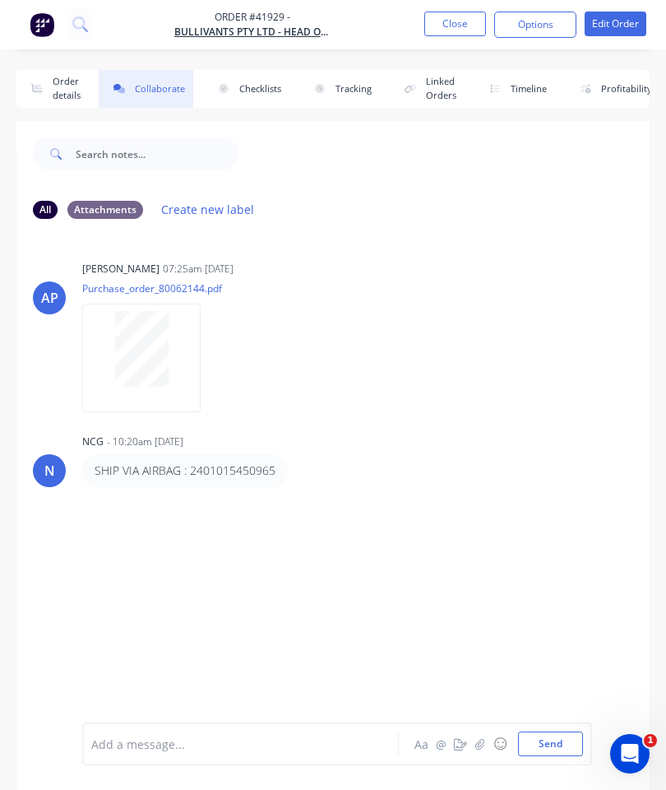
click at [482, 745] on icon "button" at bounding box center [480, 744] width 10 height 12
click at [551, 739] on button "Send" at bounding box center [550, 743] width 65 height 25
click at [417, 37] on ul "Close Options Edit Order" at bounding box center [536, 25] width 262 height 26
click at [473, 30] on button "Close" at bounding box center [455, 24] width 62 height 25
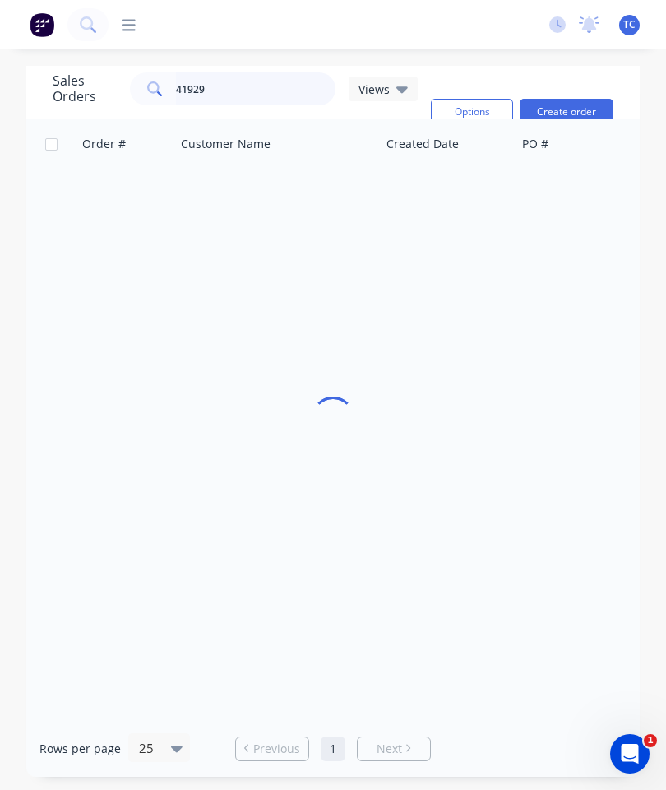
click at [284, 98] on input "41929" at bounding box center [256, 88] width 160 height 33
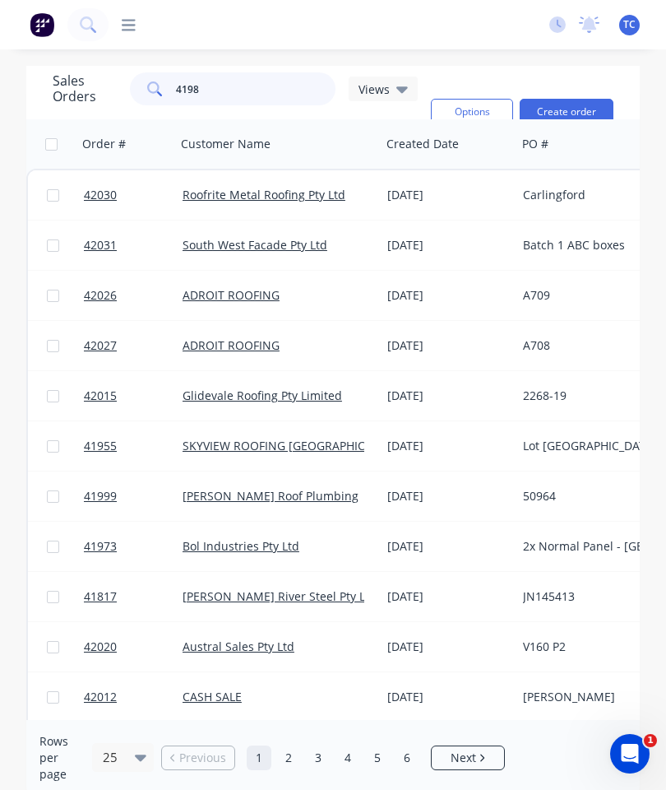
type input "41981"
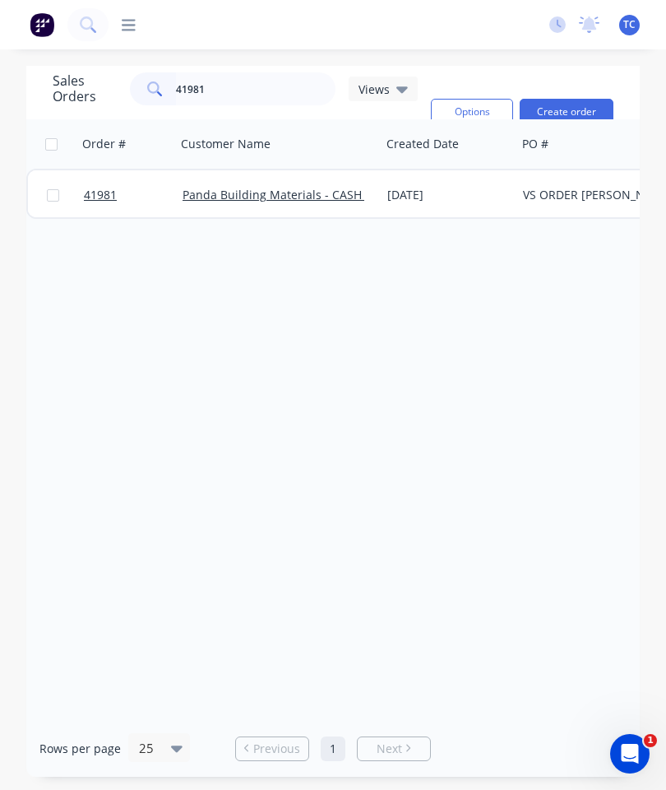
click at [97, 180] on link "41981" at bounding box center [133, 194] width 99 height 49
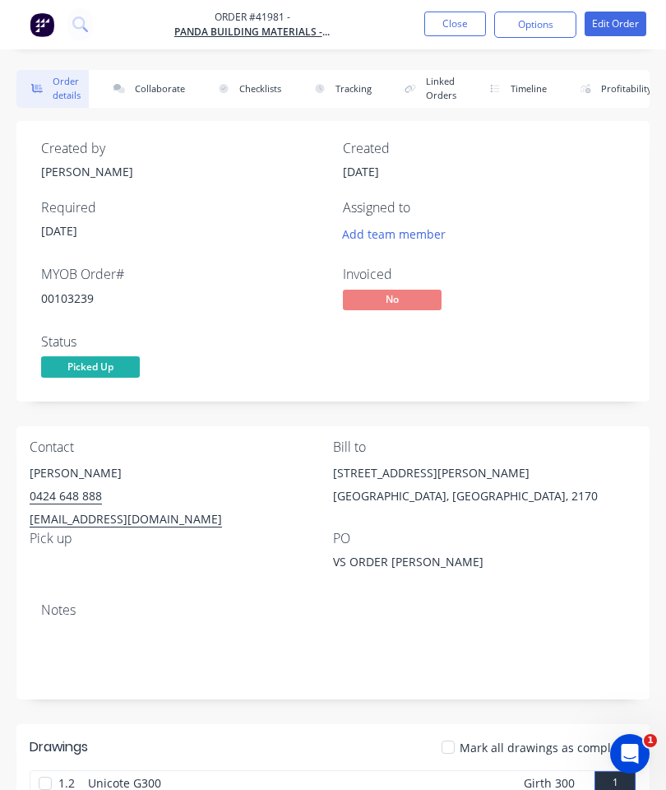
click at [164, 90] on button "Collaborate" at bounding box center [146, 89] width 95 height 38
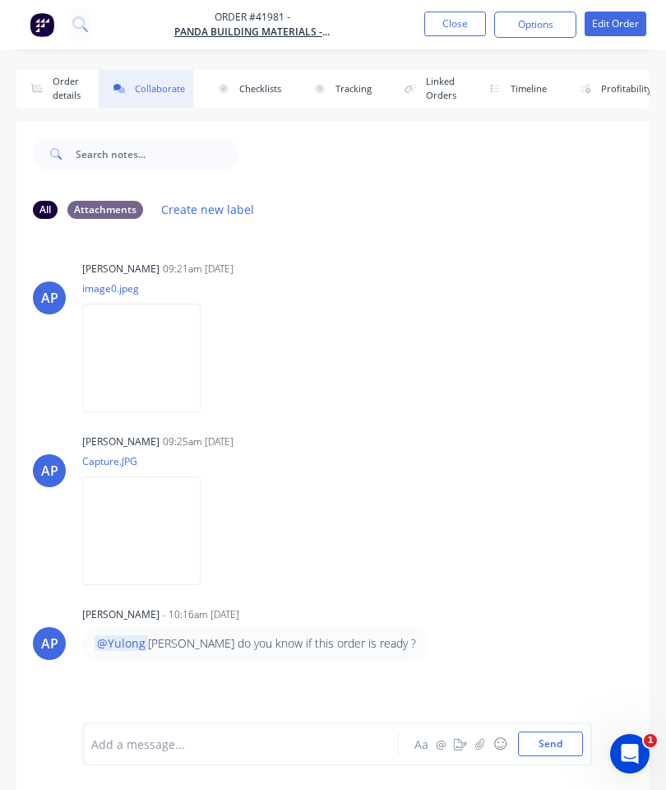
click at [480, 740] on icon "button" at bounding box center [479, 743] width 9 height 11
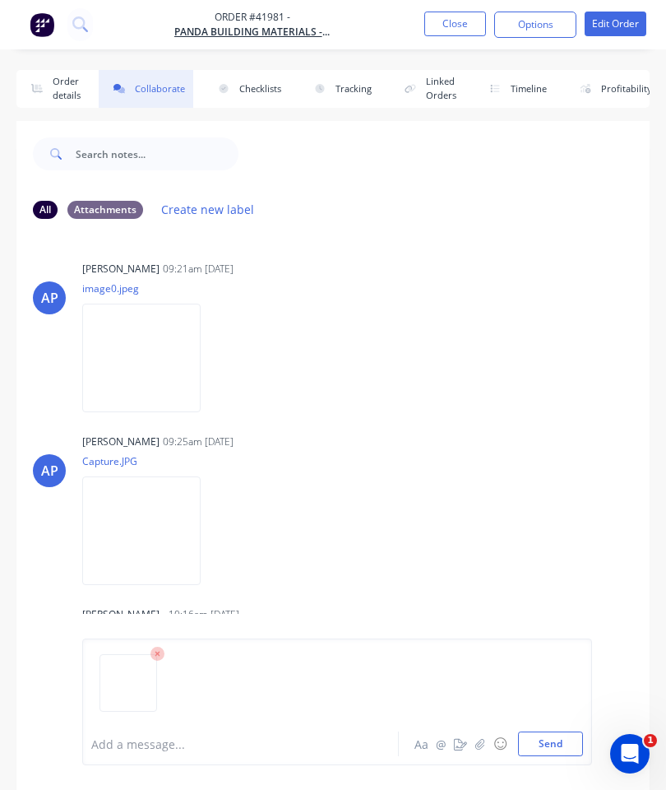
click at [550, 740] on button "Send" at bounding box center [550, 743] width 65 height 25
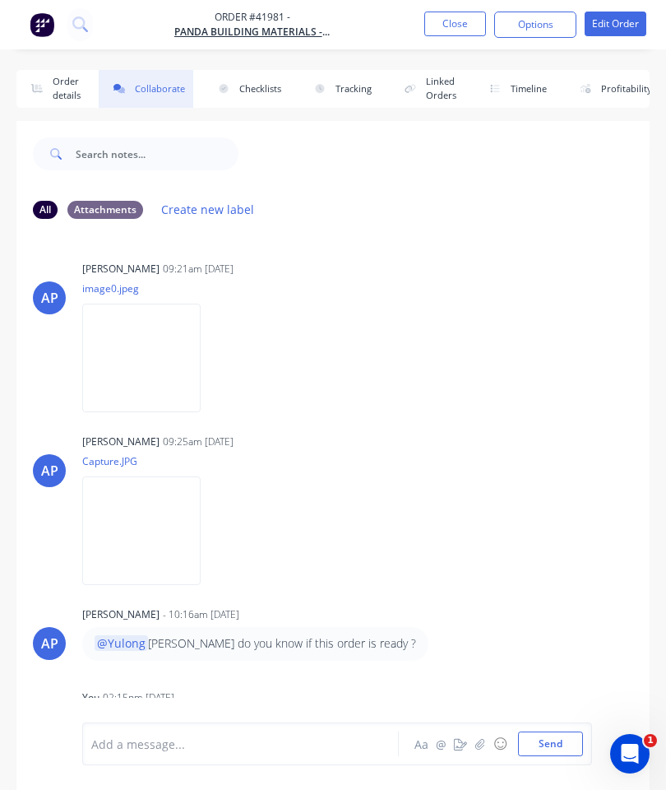
click at [461, 33] on button "Close" at bounding box center [455, 24] width 62 height 25
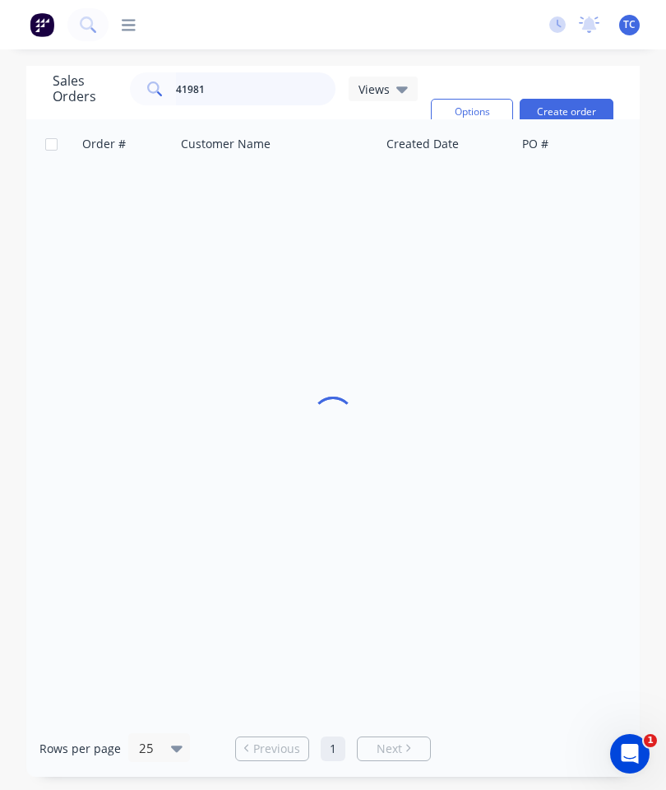
click at [259, 90] on input "41981" at bounding box center [256, 88] width 160 height 33
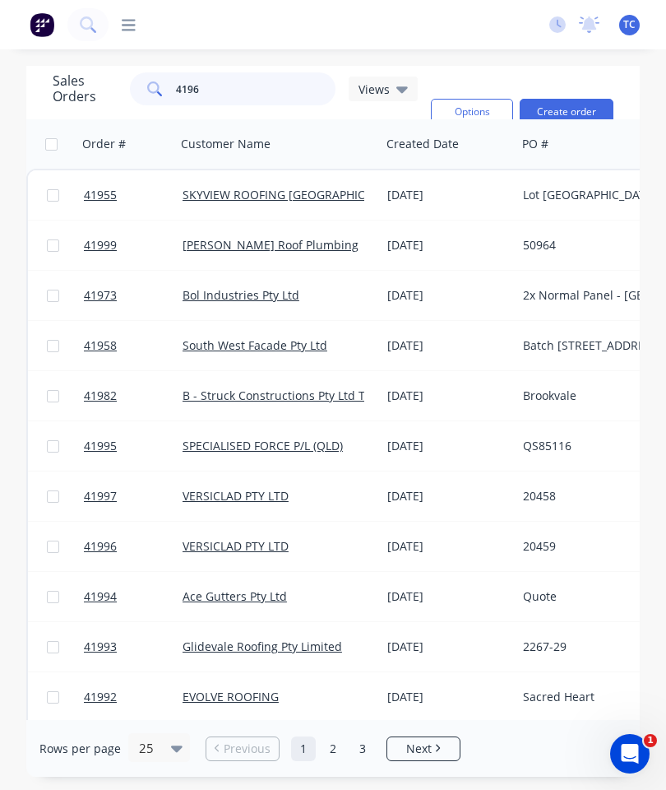
type input "41961"
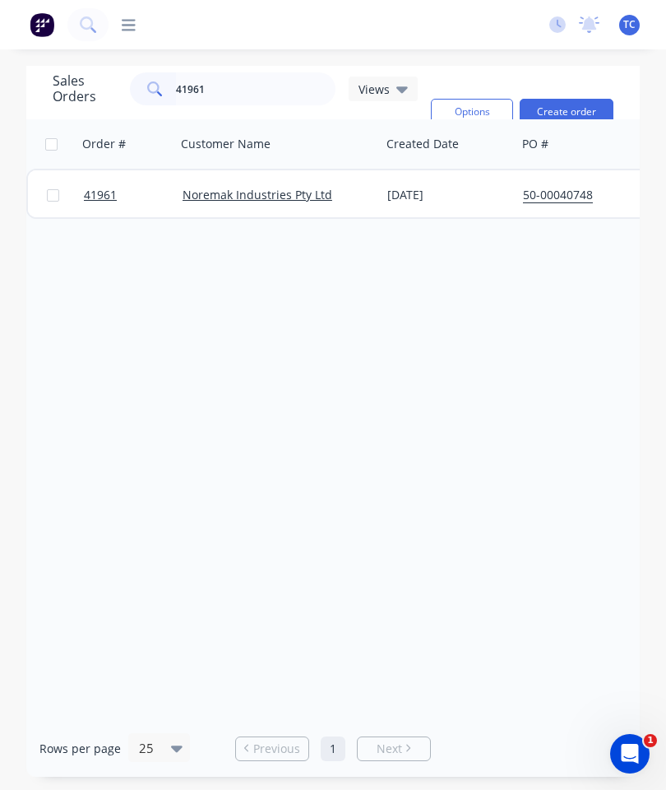
click at [97, 192] on span "41961" at bounding box center [100, 195] width 33 height 16
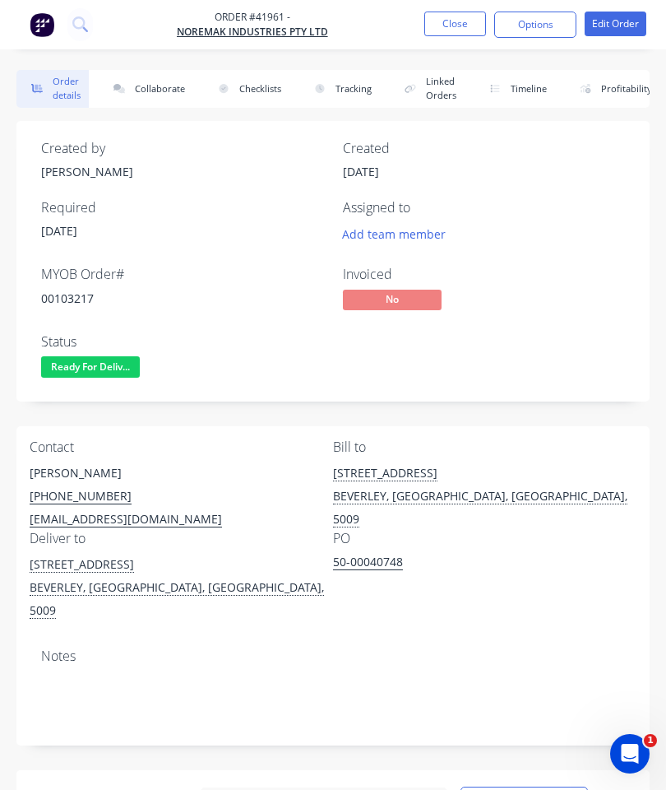
click at [169, 90] on button "Collaborate" at bounding box center [146, 89] width 95 height 38
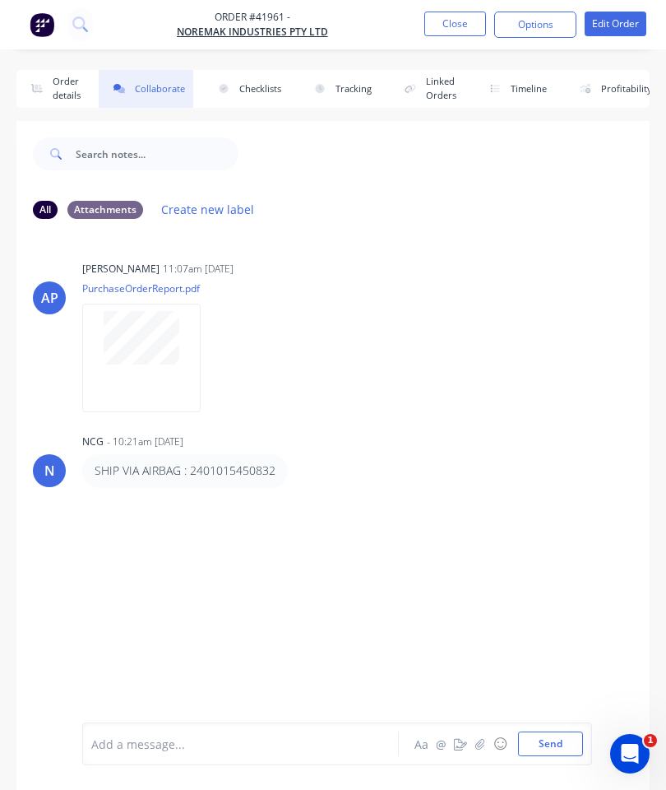
click at [484, 741] on icon "button" at bounding box center [479, 743] width 9 height 11
click at [478, 738] on icon "button" at bounding box center [480, 744] width 10 height 12
click at [558, 743] on button "Send" at bounding box center [550, 743] width 65 height 25
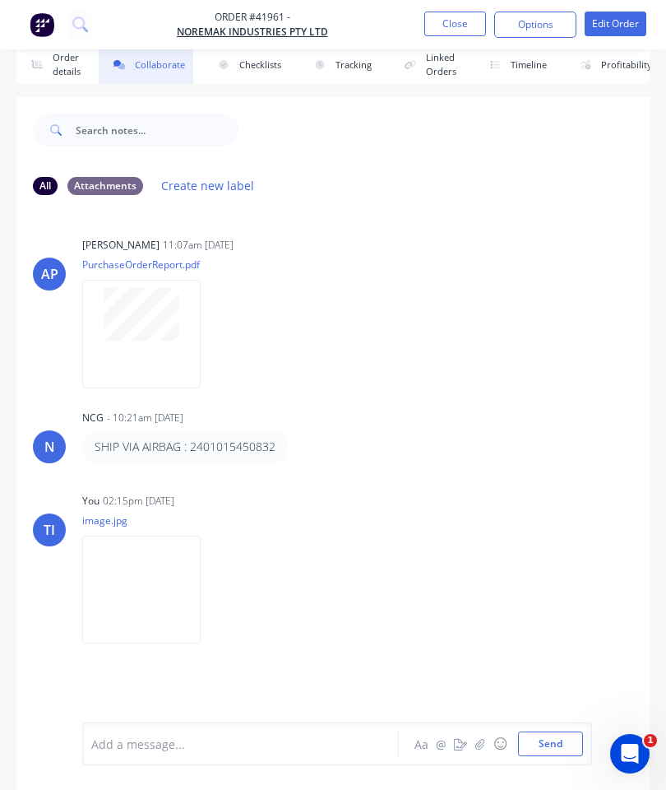
scroll to position [90, 0]
